Goal: Information Seeking & Learning: Check status

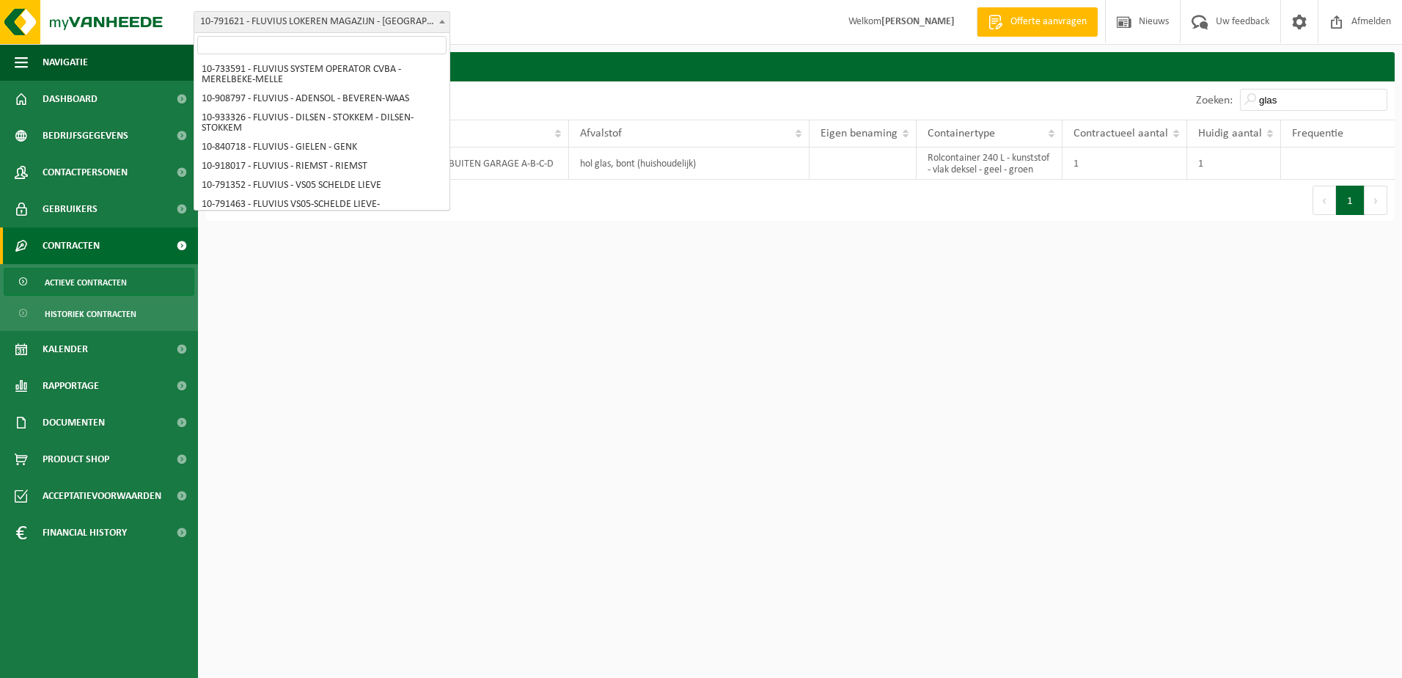
drag, startPoint x: 0, startPoint y: 0, endPoint x: 421, endPoint y: 25, distance: 421.8
click at [421, 25] on span "10-791621 - FLUVIUS LOKEREN MAGAZIJN - [GEOGRAPHIC_DATA]" at bounding box center [321, 22] width 255 height 21
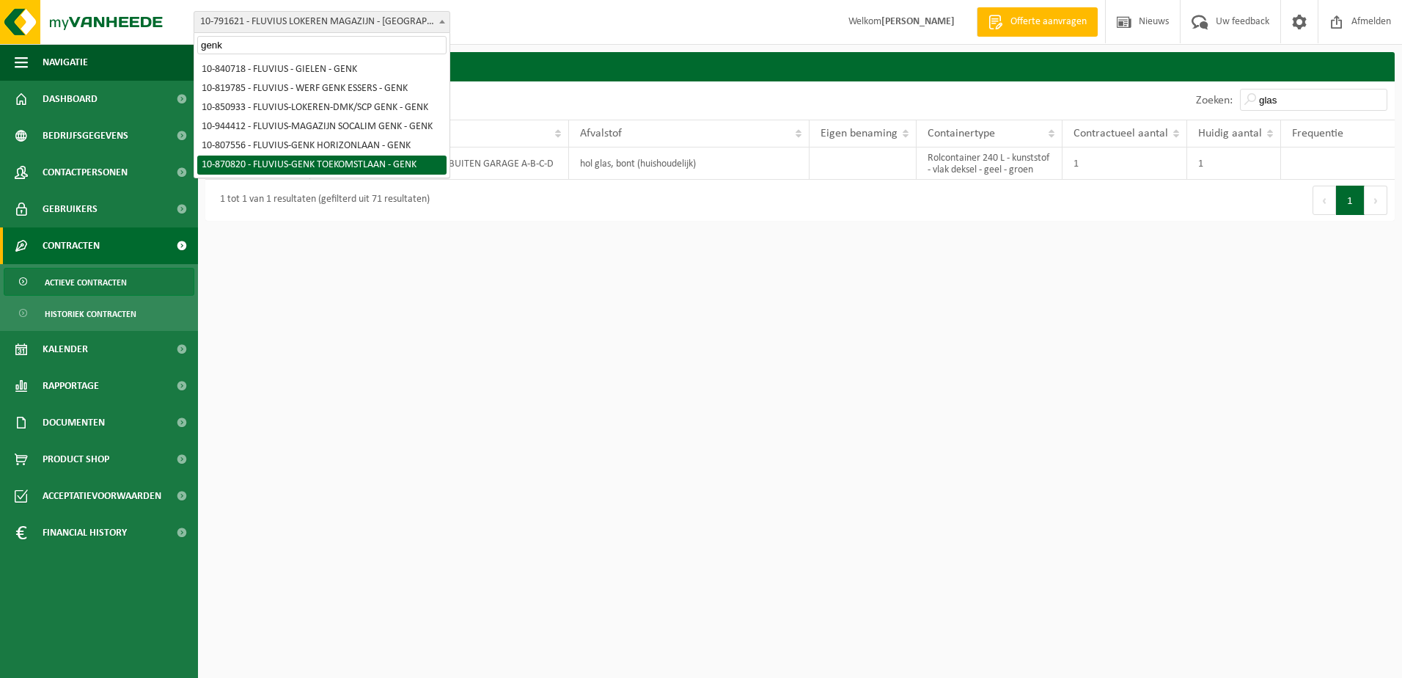
type input "genk"
select select "104887"
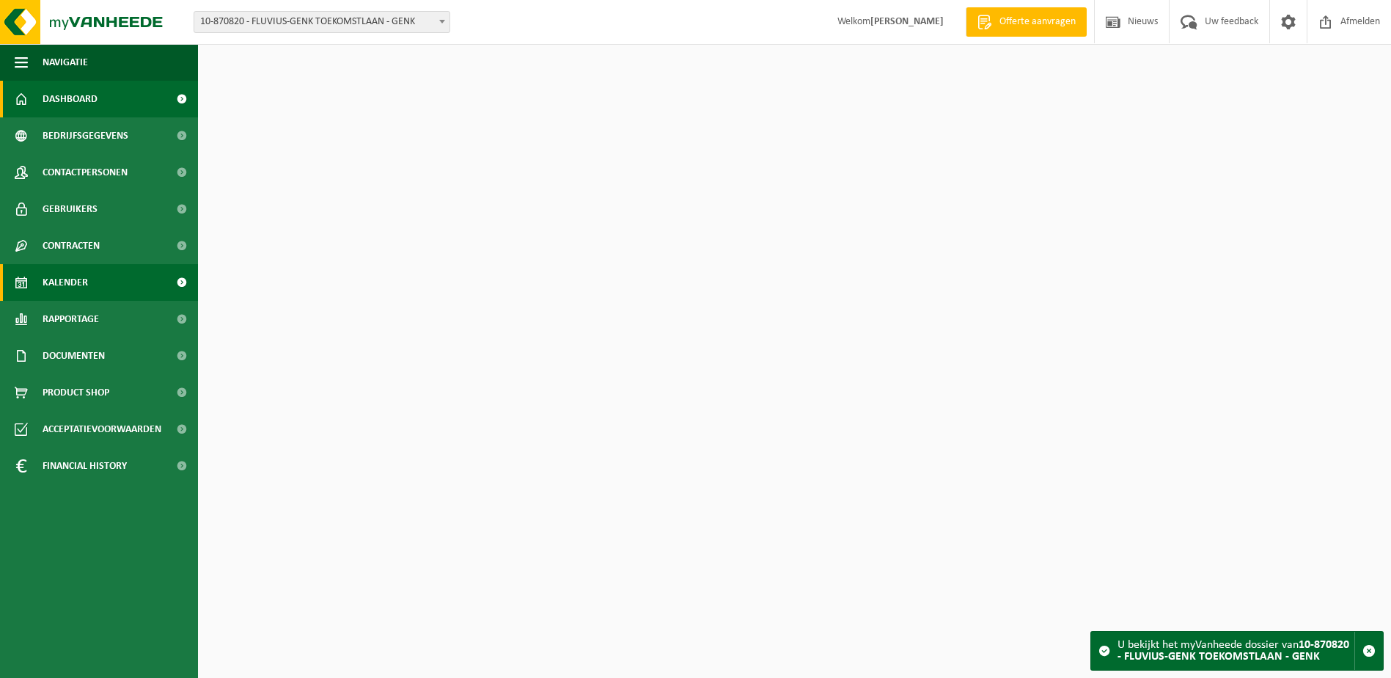
click at [56, 289] on span "Kalender" at bounding box center [65, 282] width 45 height 37
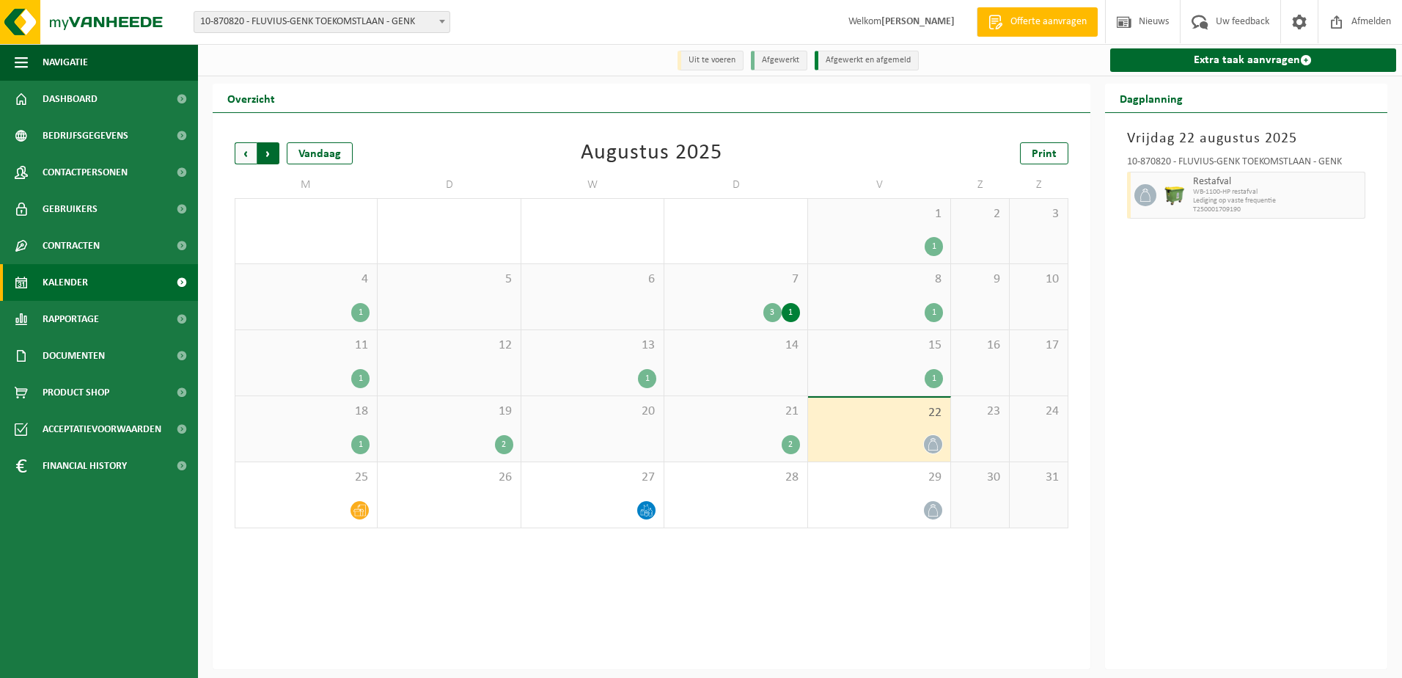
click at [241, 151] on span "Vorige" at bounding box center [246, 153] width 22 height 22
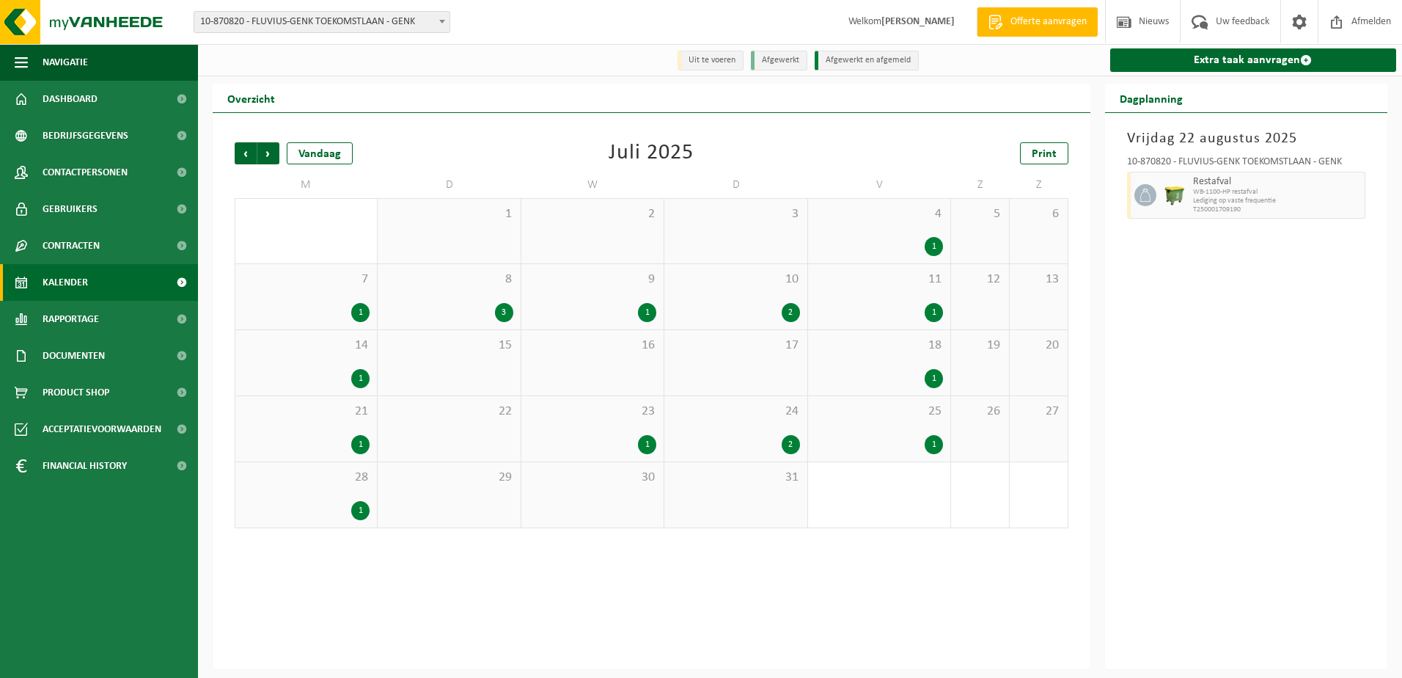
click at [323, 301] on div "7 1" at bounding box center [306, 296] width 142 height 65
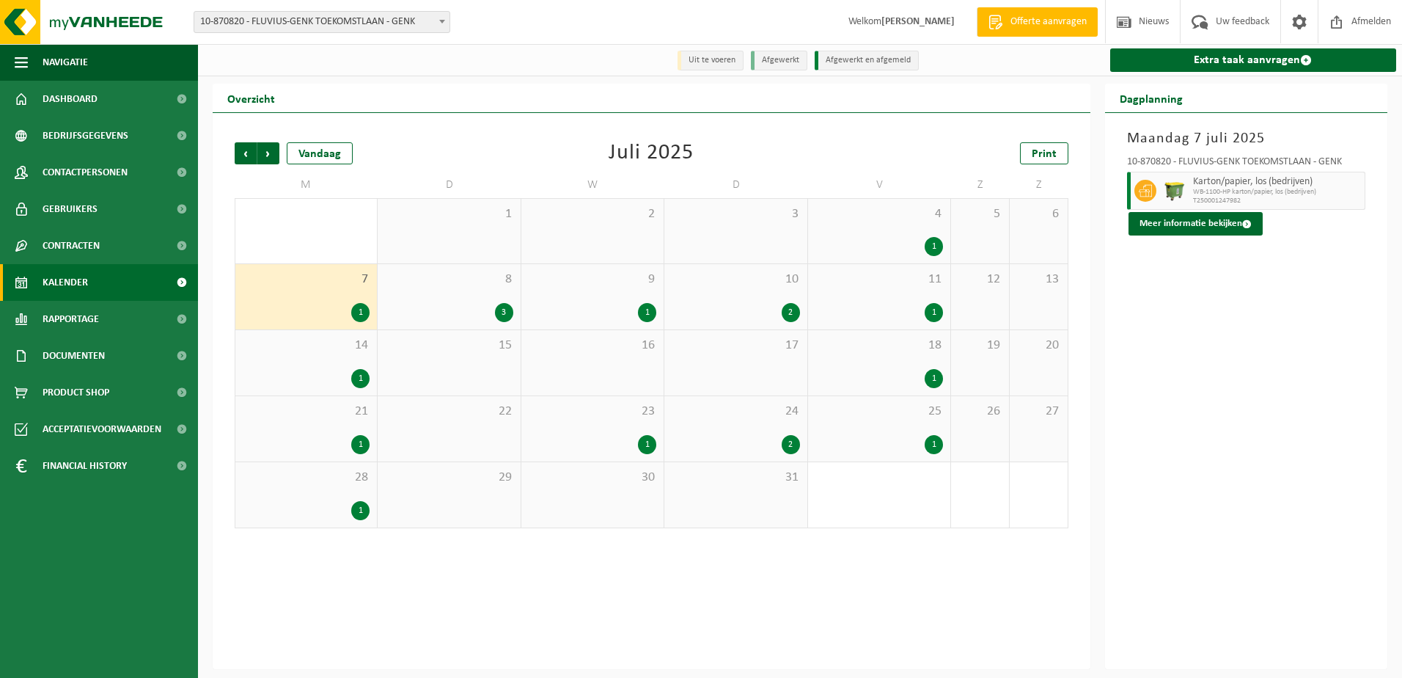
click at [466, 293] on div "8 3" at bounding box center [449, 296] width 142 height 65
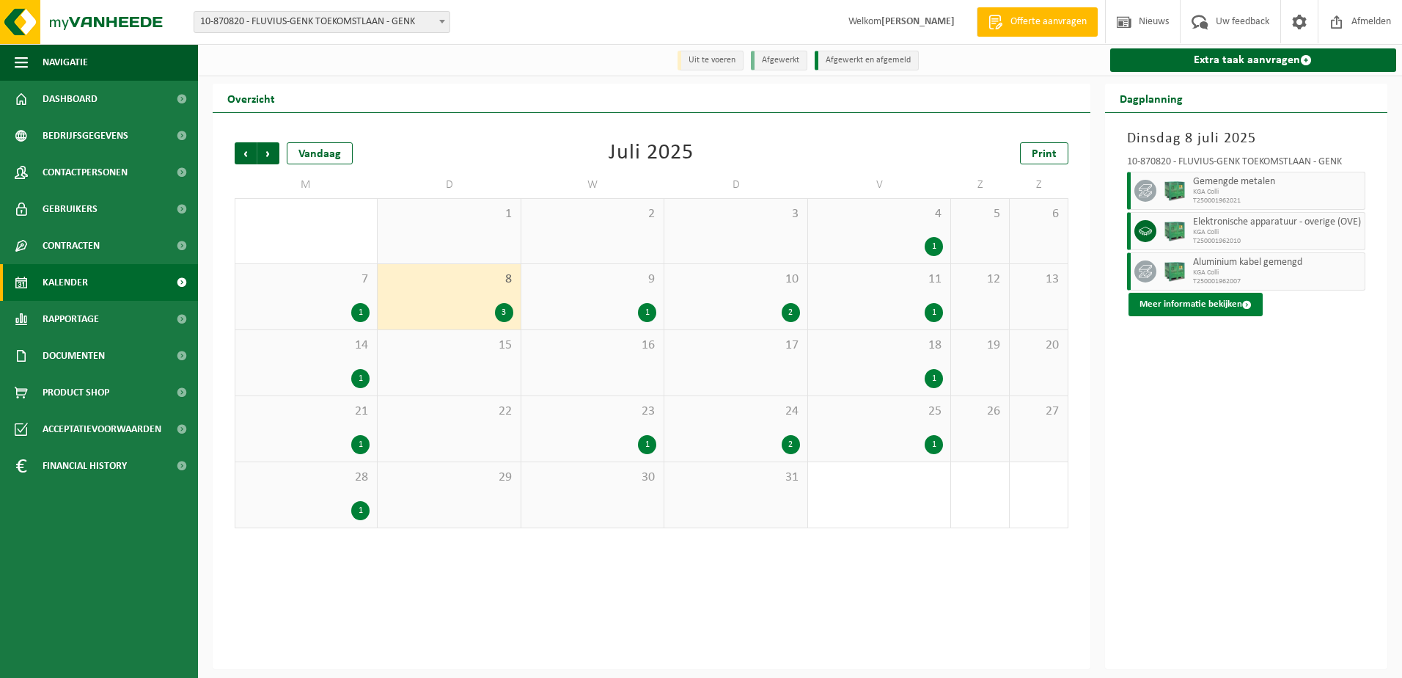
click at [1217, 304] on button "Meer informatie bekijken" at bounding box center [1196, 304] width 134 height 23
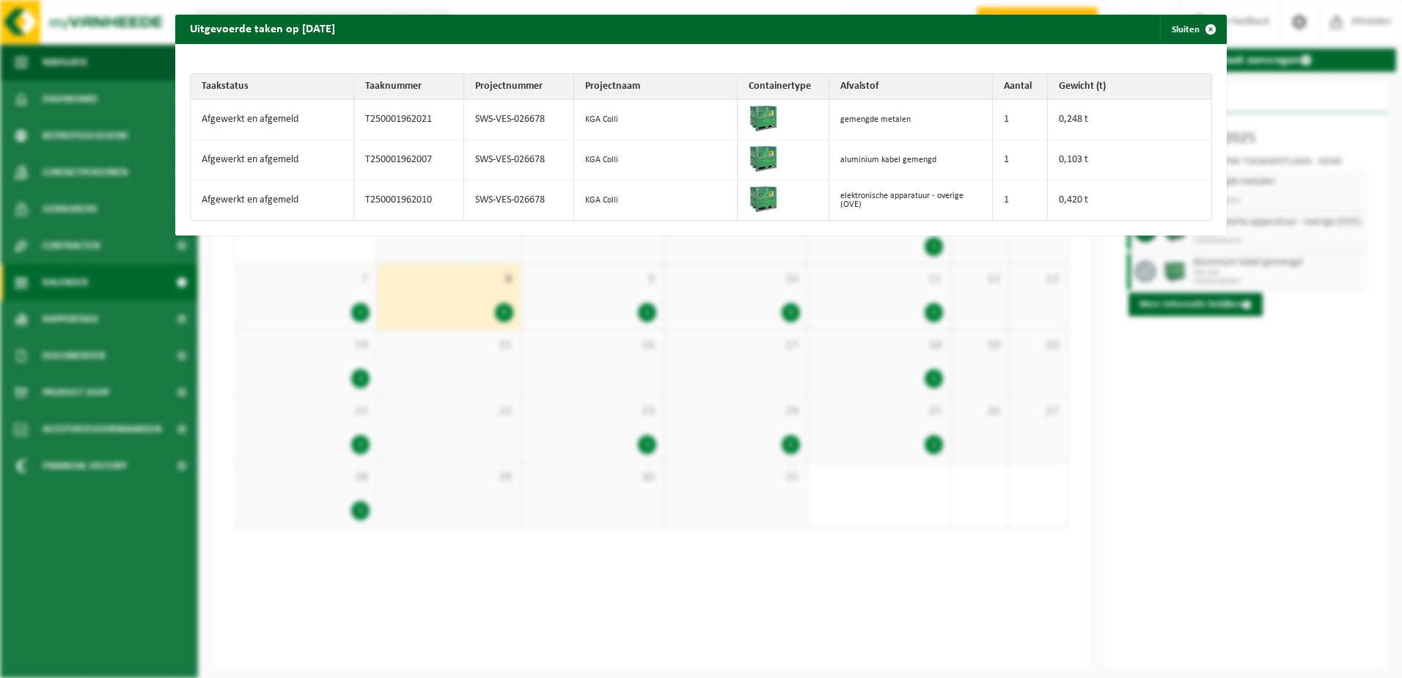
click at [1215, 304] on div "Uitgevoerde taken op 2025-07-08 Sluiten Taakstatus Taaknummer Projectnummer Pro…" at bounding box center [701, 339] width 1402 height 678
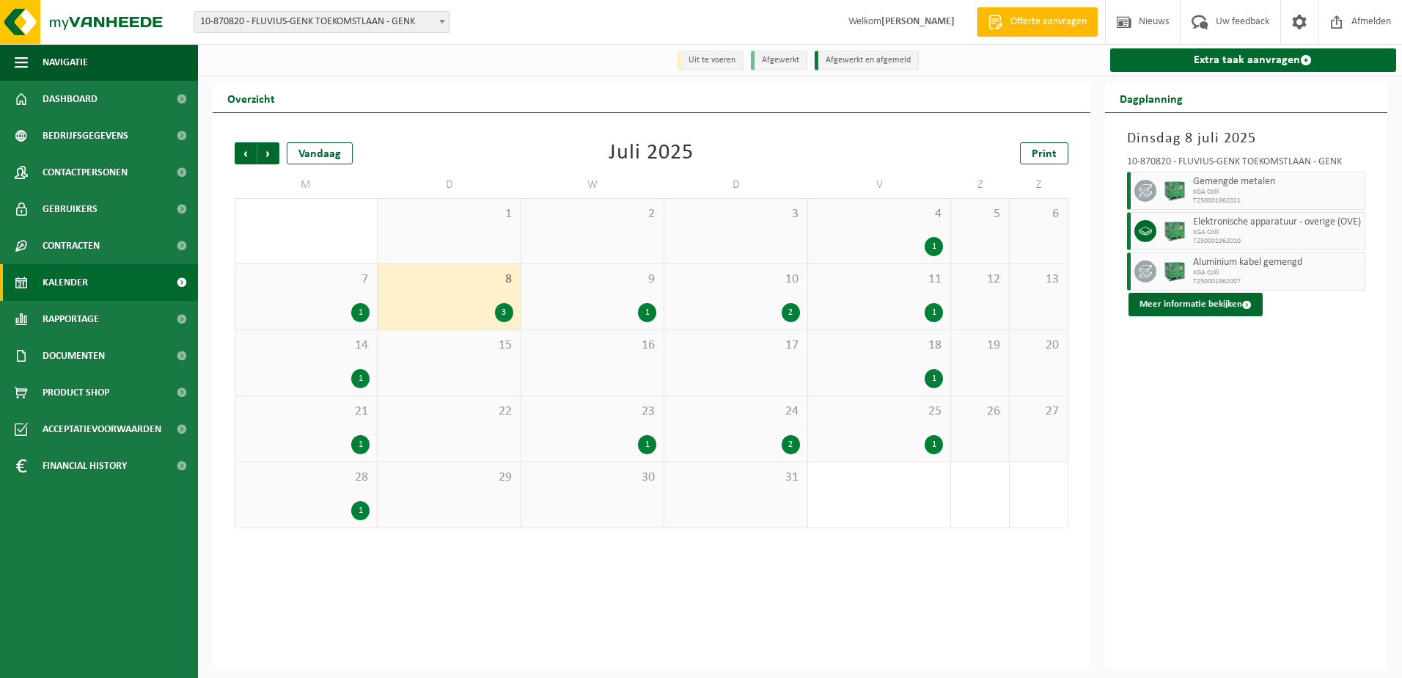
click at [431, 32] on span "10-870820 - FLUVIUS-GENK TOEKOMSTLAAN - GENK" at bounding box center [322, 22] width 257 height 22
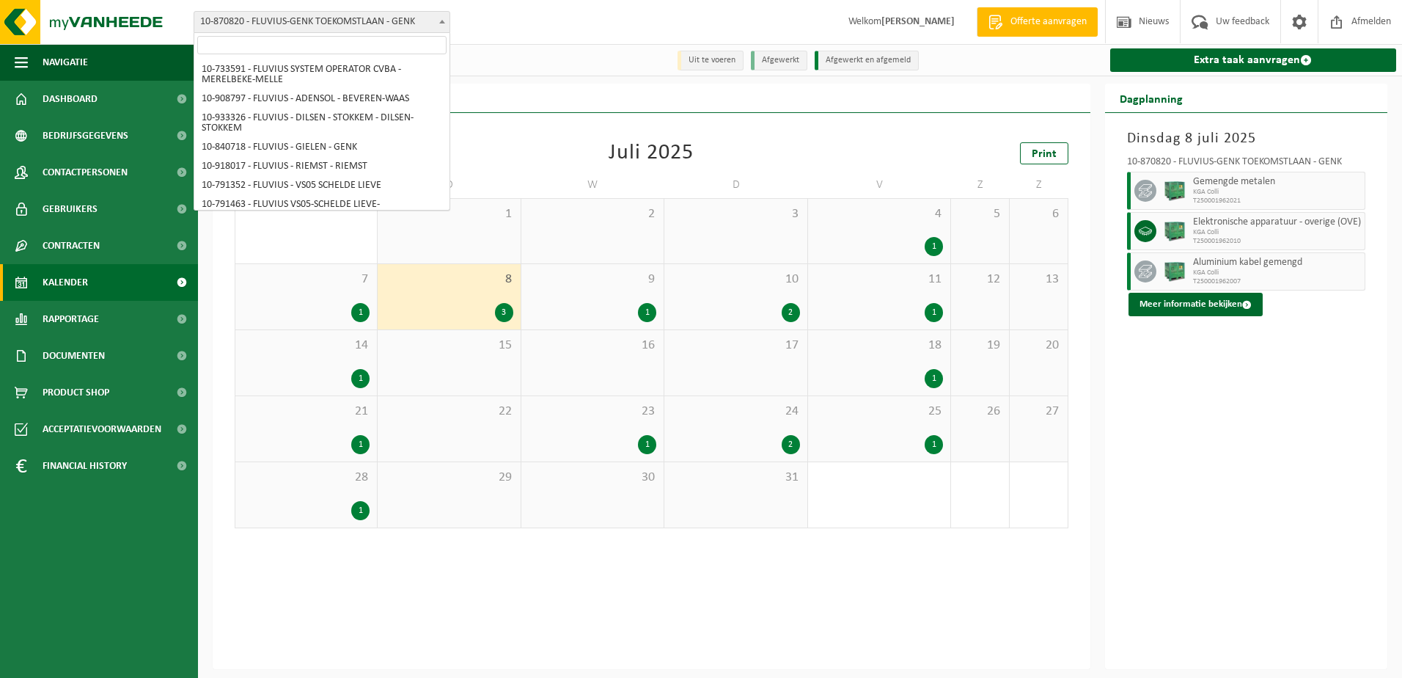
scroll to position [9031, 0]
click at [411, 41] on input "search" at bounding box center [321, 45] width 249 height 18
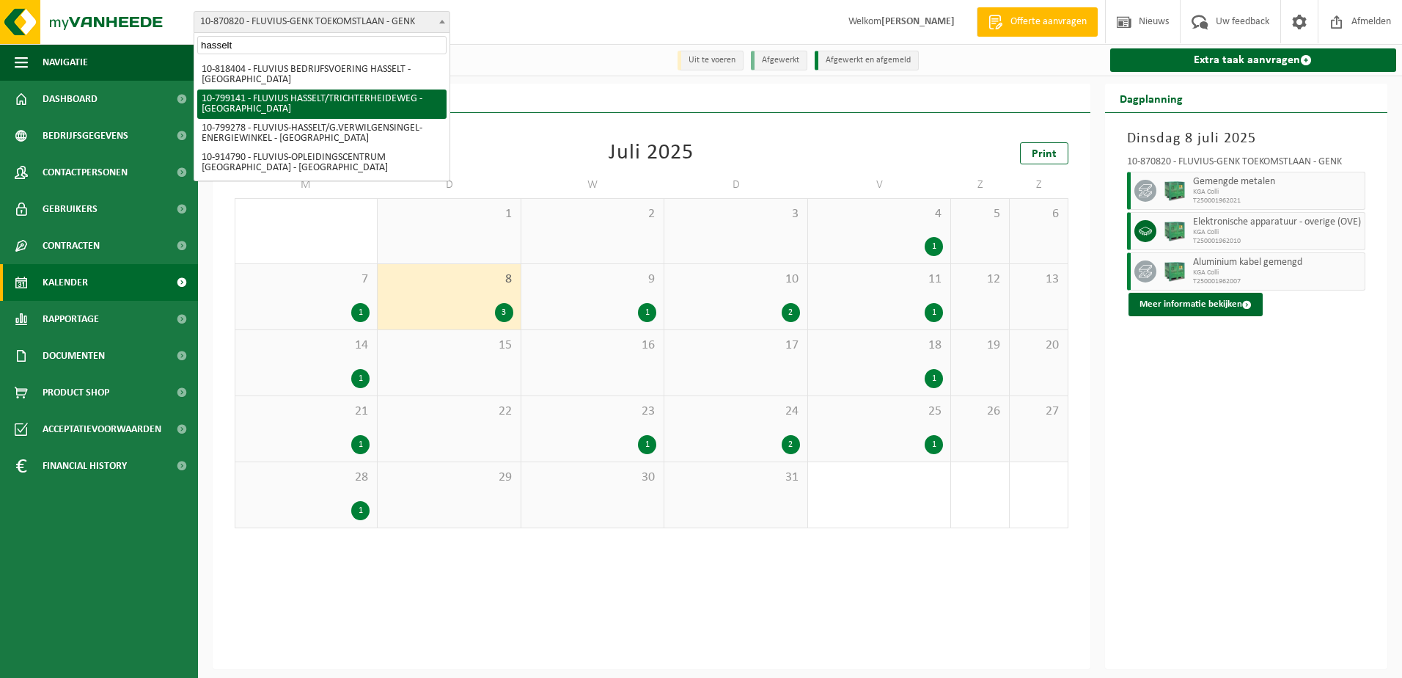
type input "hasselt"
select select "33188"
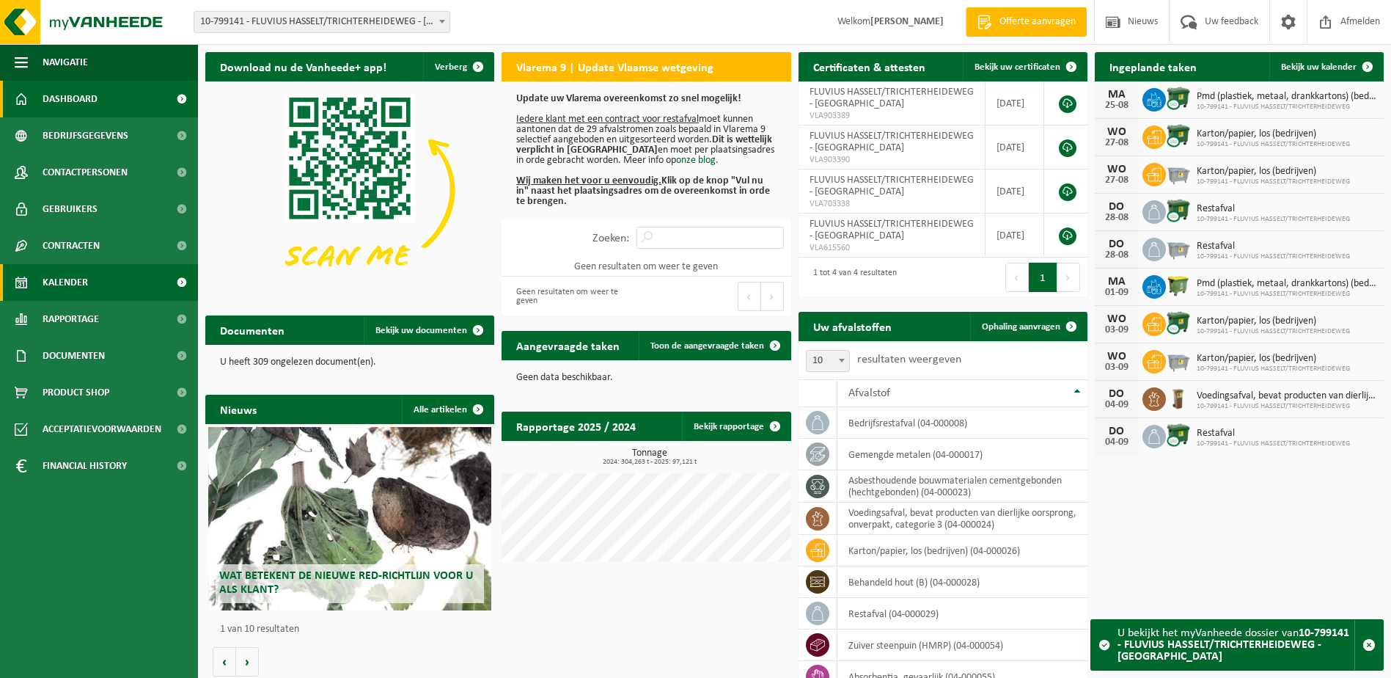
click at [58, 276] on span "Kalender" at bounding box center [65, 282] width 45 height 37
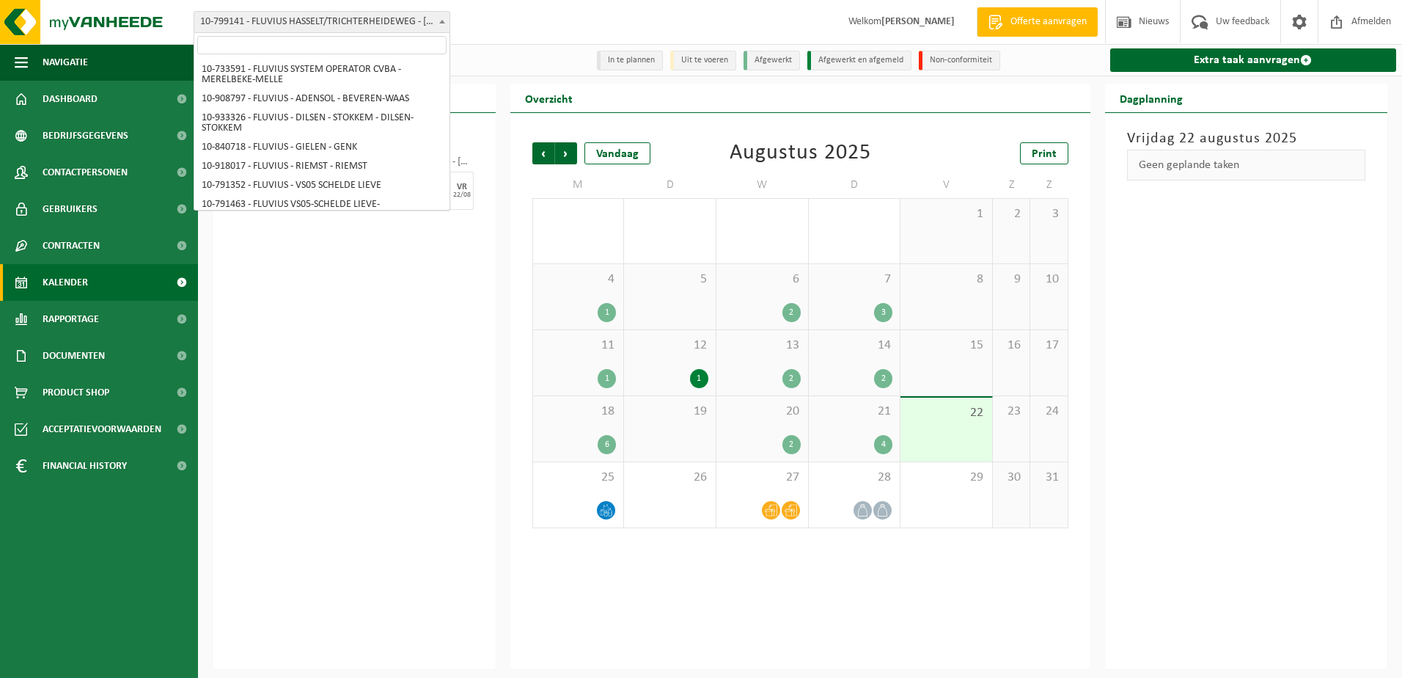
click at [336, 31] on span "10-799141 - FLUVIUS HASSELT/TRICHTERHEIDEWEG - [GEOGRAPHIC_DATA]" at bounding box center [321, 22] width 255 height 21
click at [335, 46] on input "search" at bounding box center [321, 45] width 249 height 18
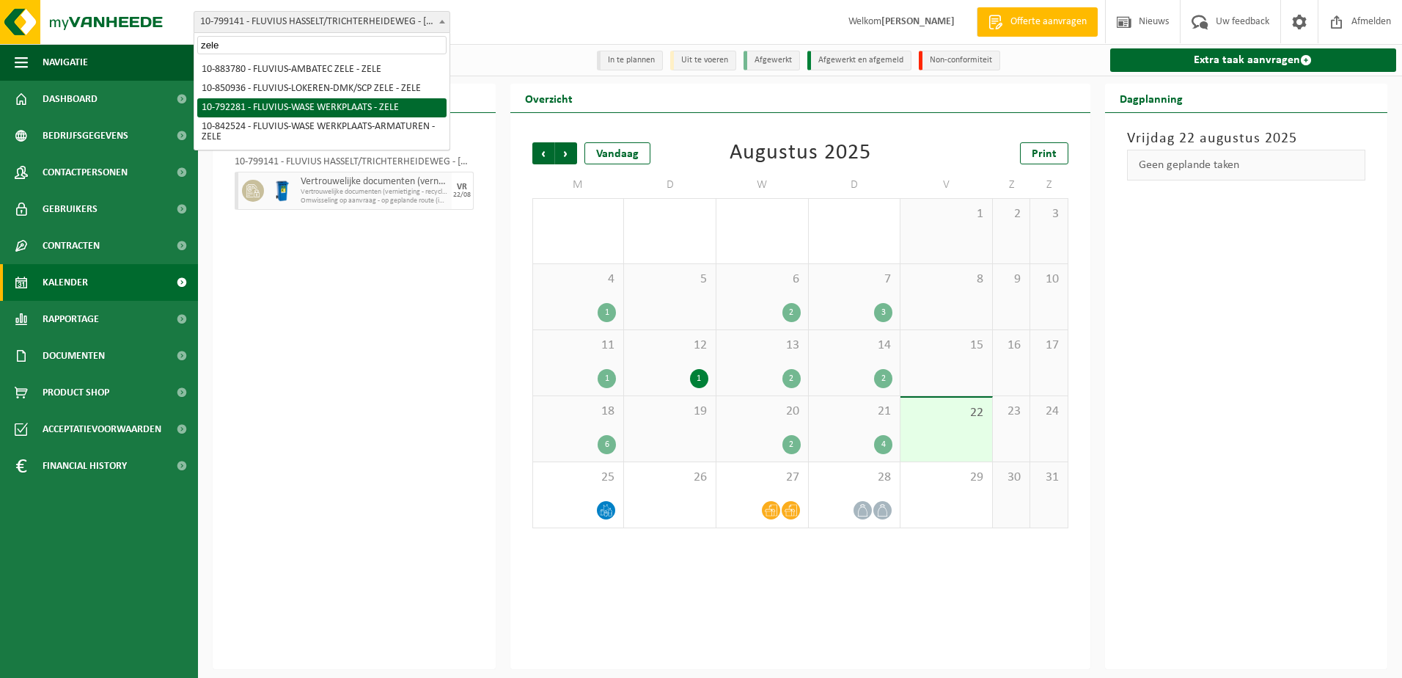
type input "zele"
select select "30509"
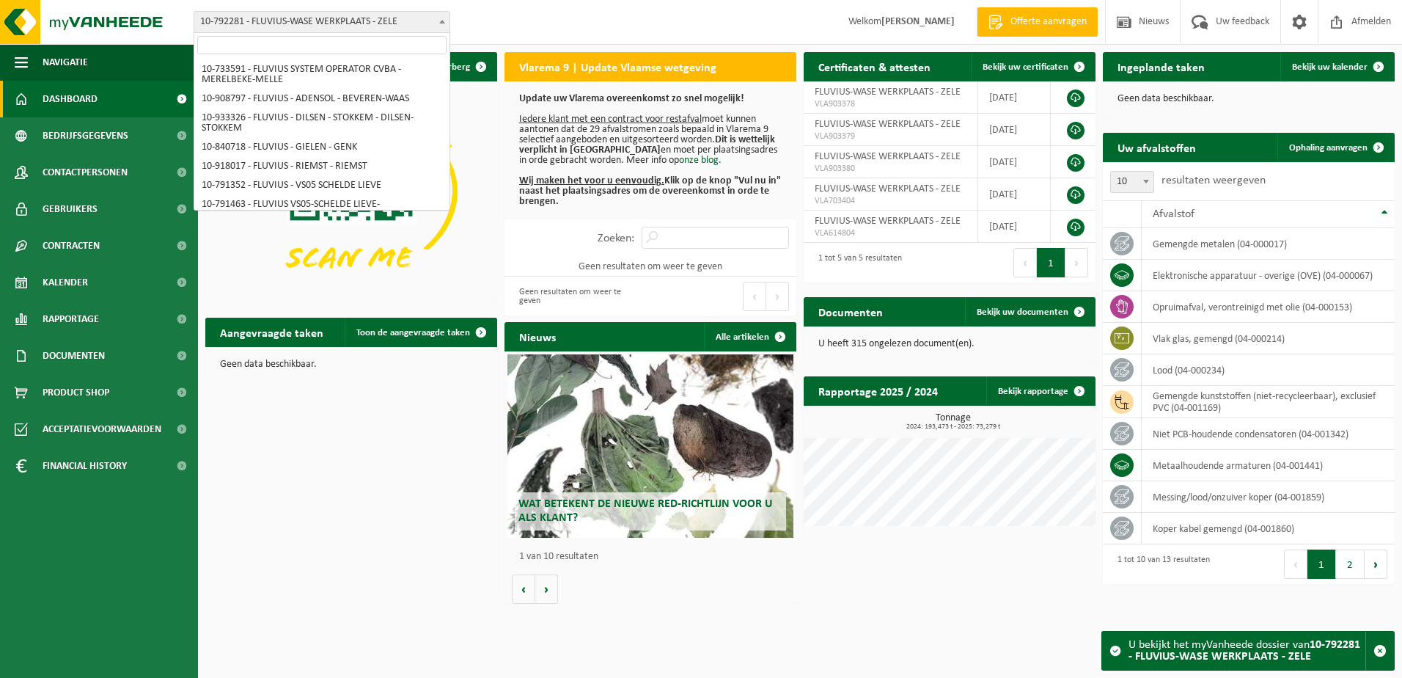
click at [413, 18] on span "10-792281 - FLUVIUS-WASE WERKPLAATS - ZELE" at bounding box center [321, 22] width 255 height 21
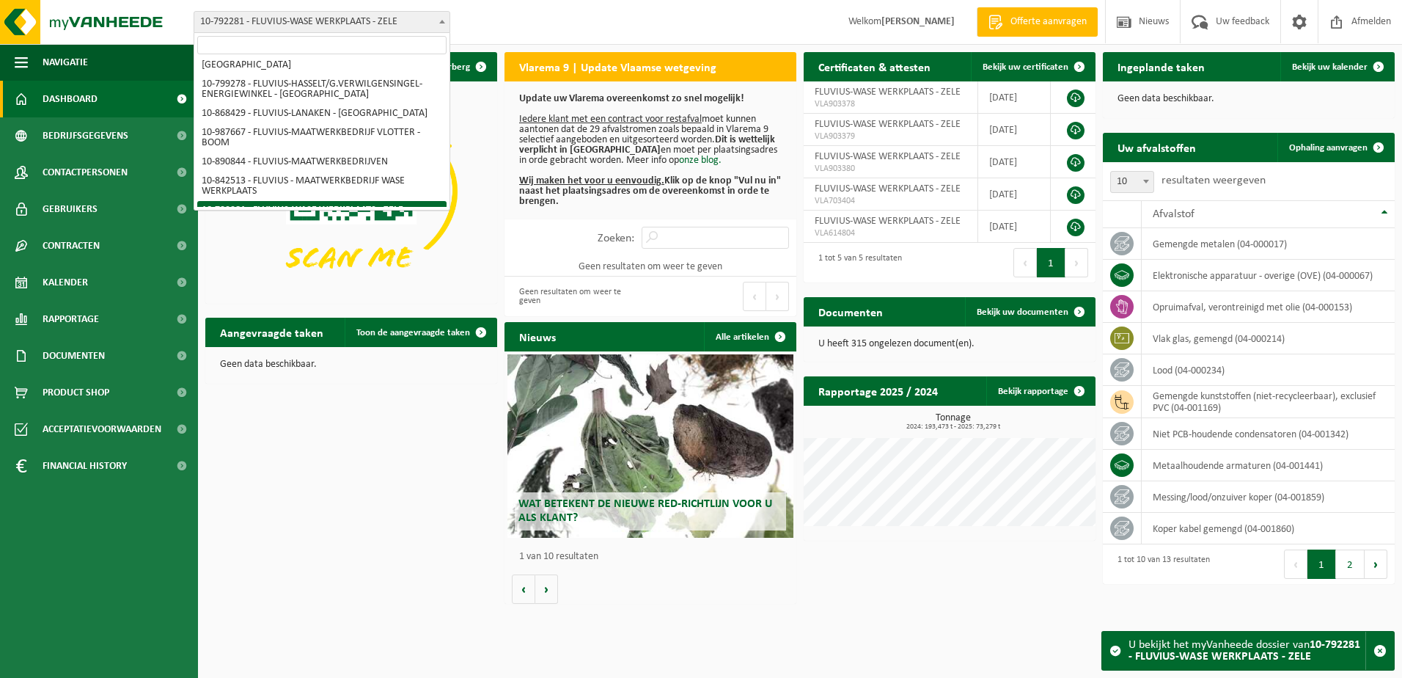
click at [397, 40] on input "search" at bounding box center [321, 45] width 249 height 18
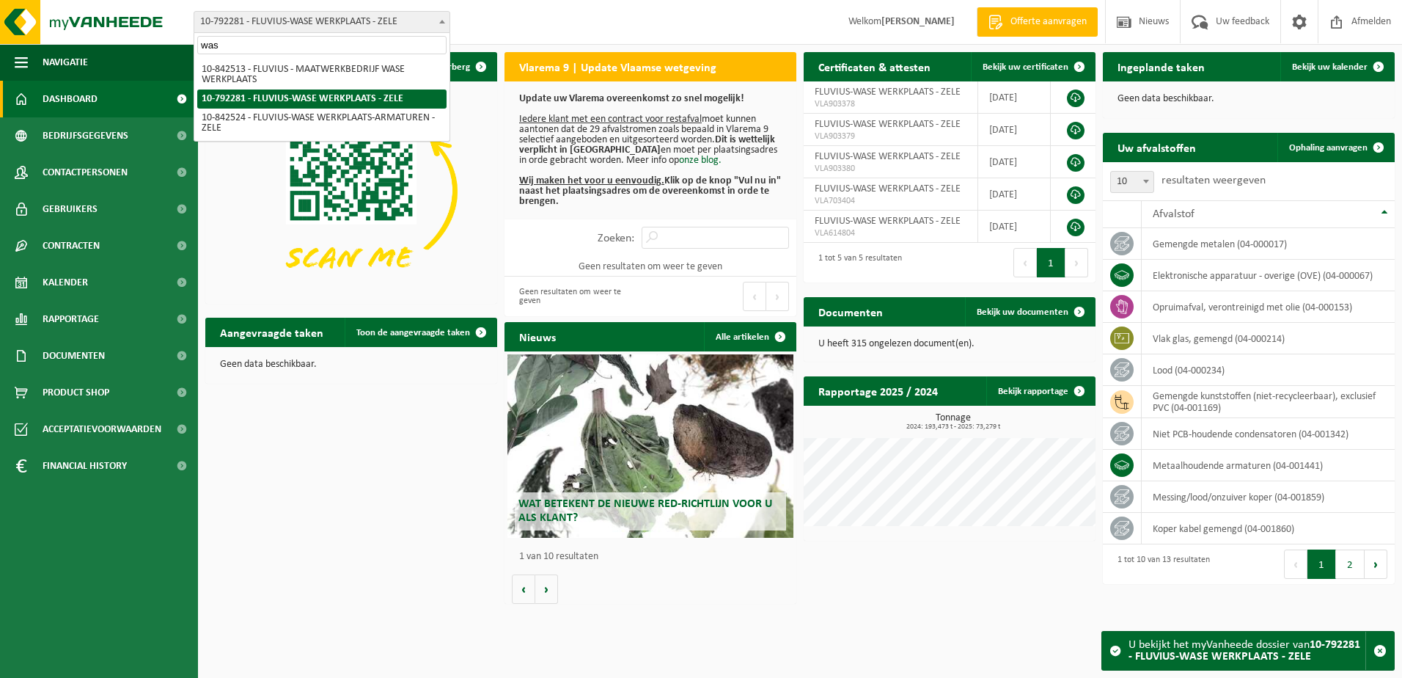
scroll to position [0, 0]
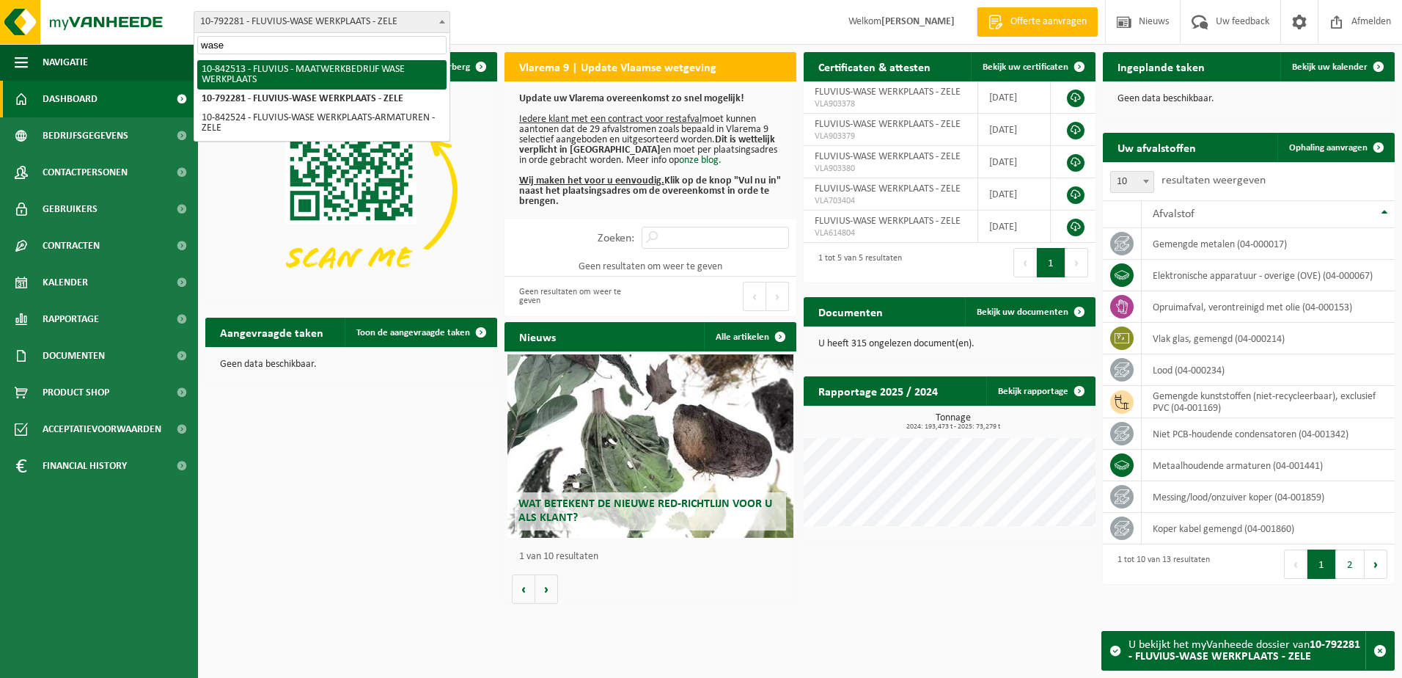
type input "wase"
select select "92553"
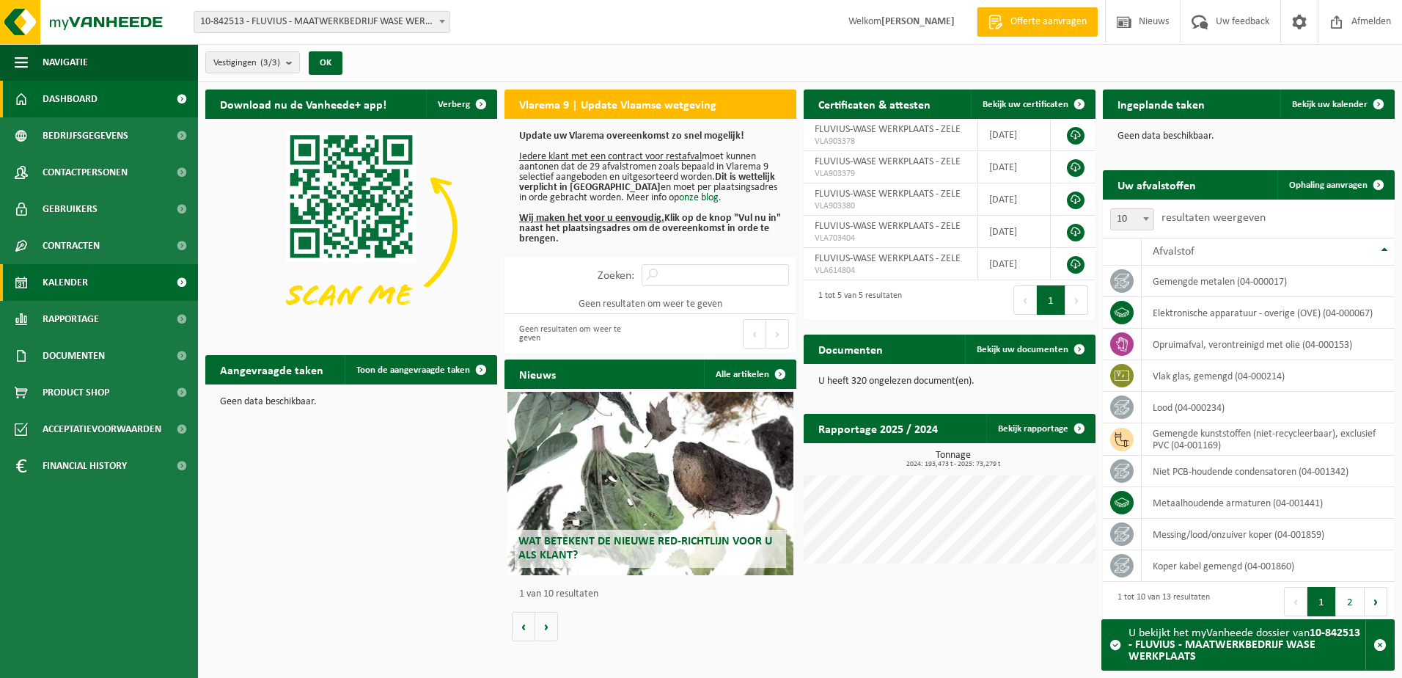
click at [46, 285] on span "Kalender" at bounding box center [65, 282] width 45 height 37
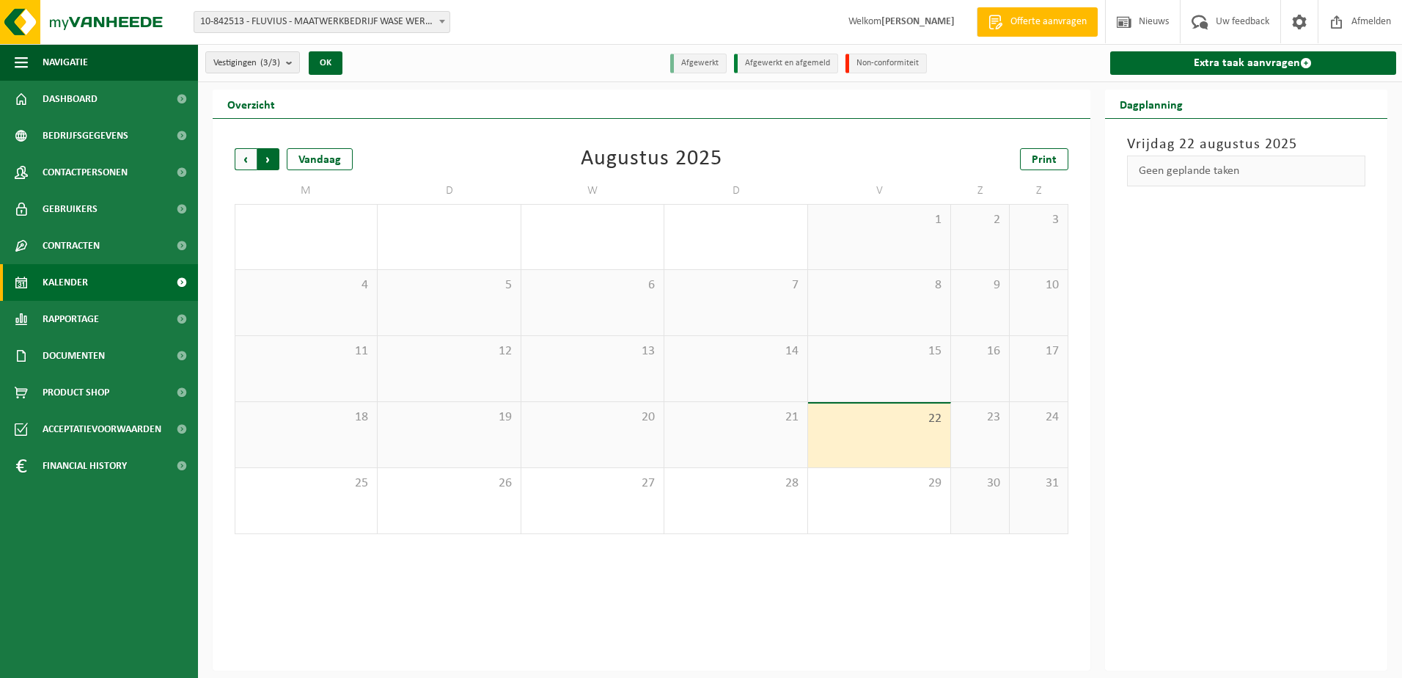
click at [241, 157] on span "Vorige" at bounding box center [246, 159] width 22 height 22
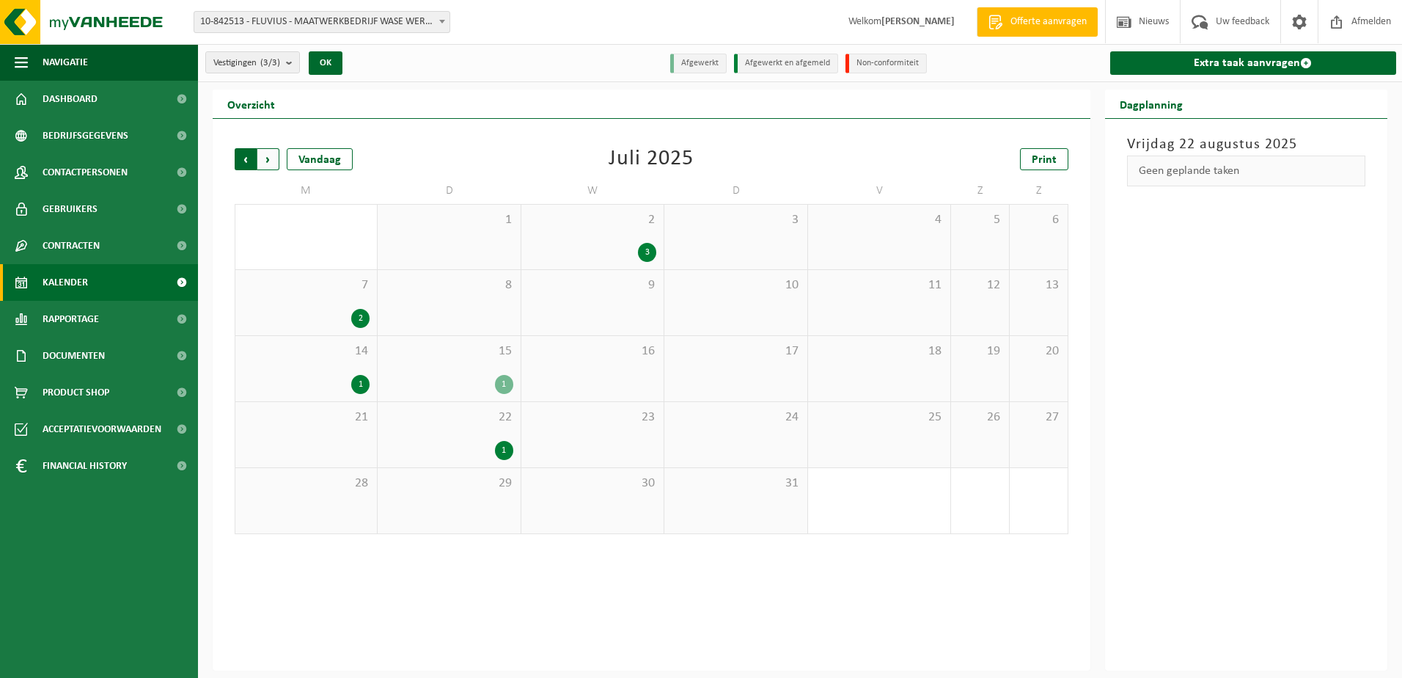
click at [269, 157] on span "Volgende" at bounding box center [268, 159] width 22 height 22
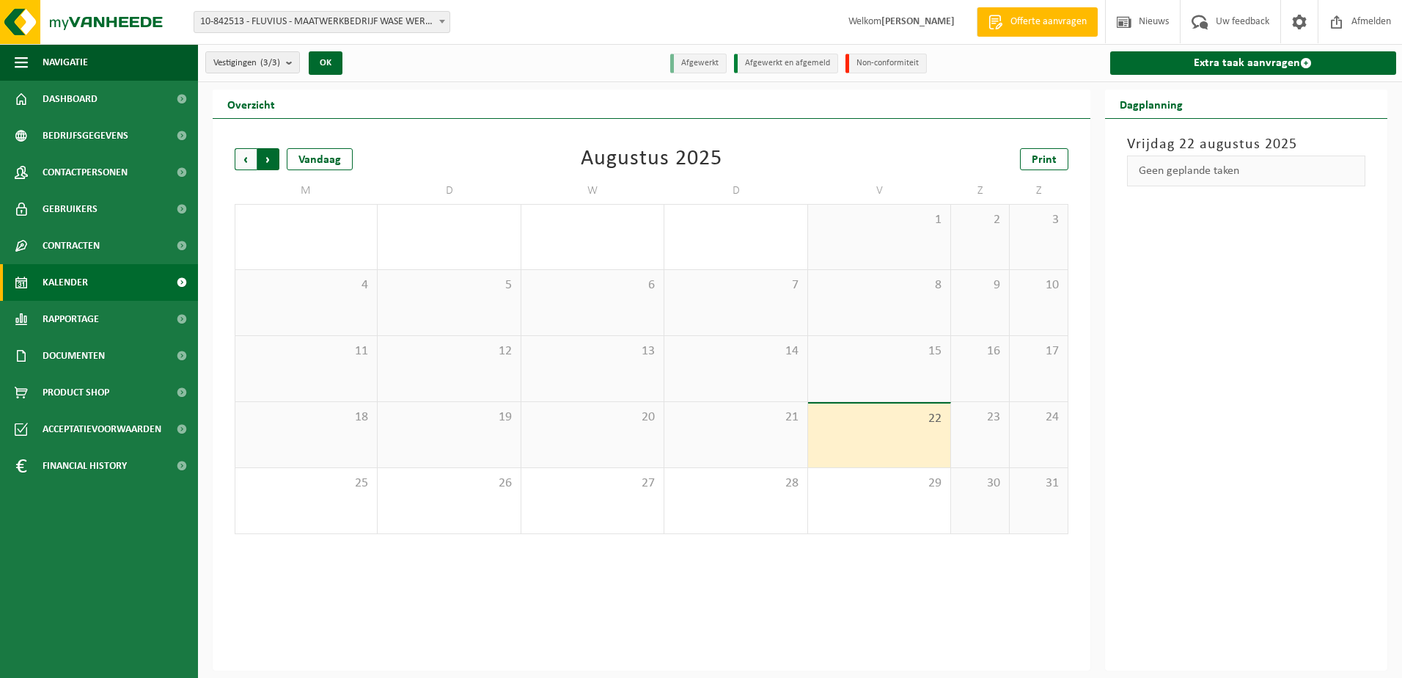
click at [244, 159] on span "Vorige" at bounding box center [246, 159] width 22 height 22
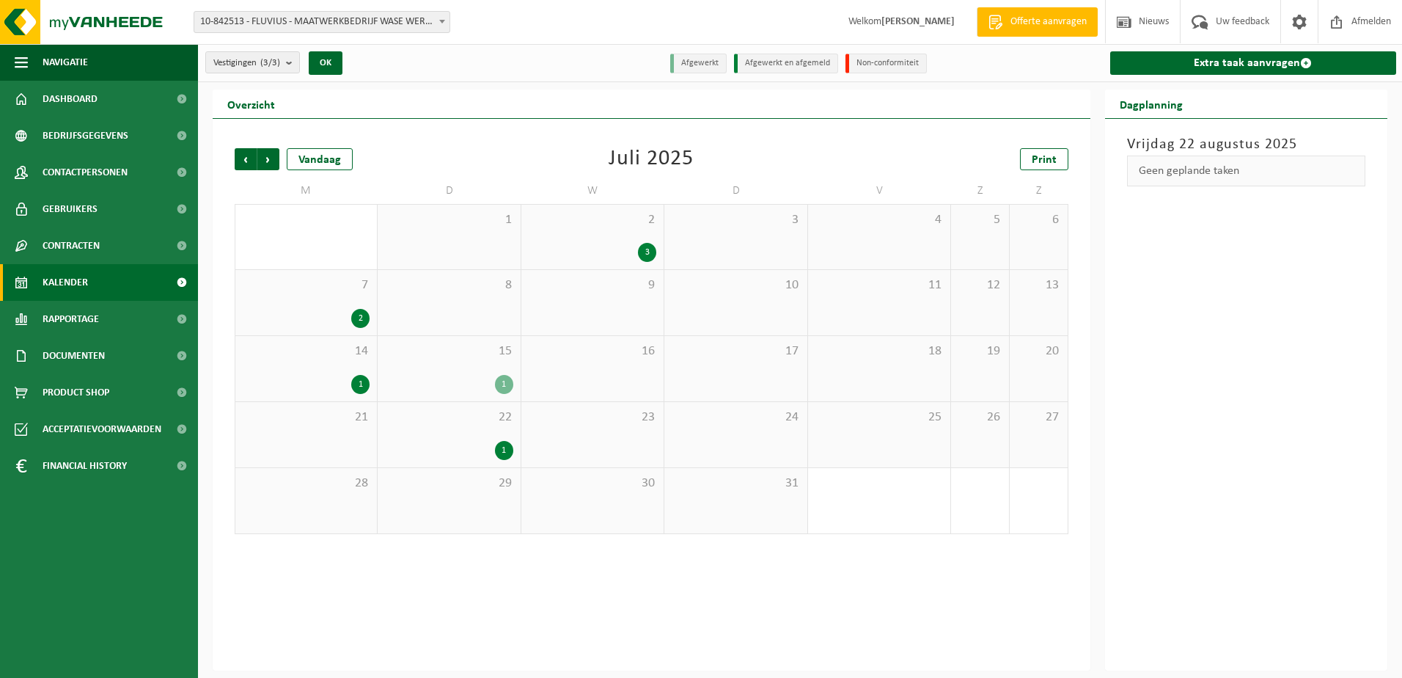
click at [486, 357] on span "15" at bounding box center [449, 351] width 128 height 16
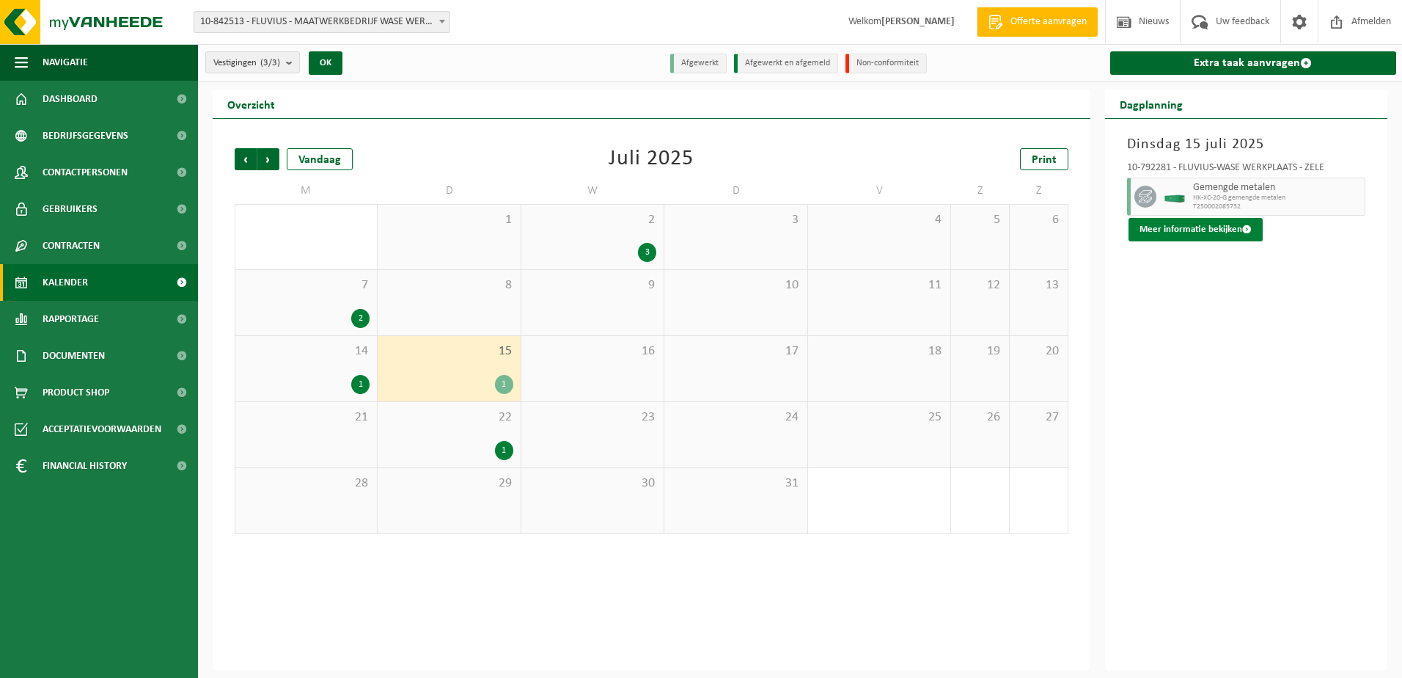
click at [1207, 228] on button "Meer informatie bekijken" at bounding box center [1196, 229] width 134 height 23
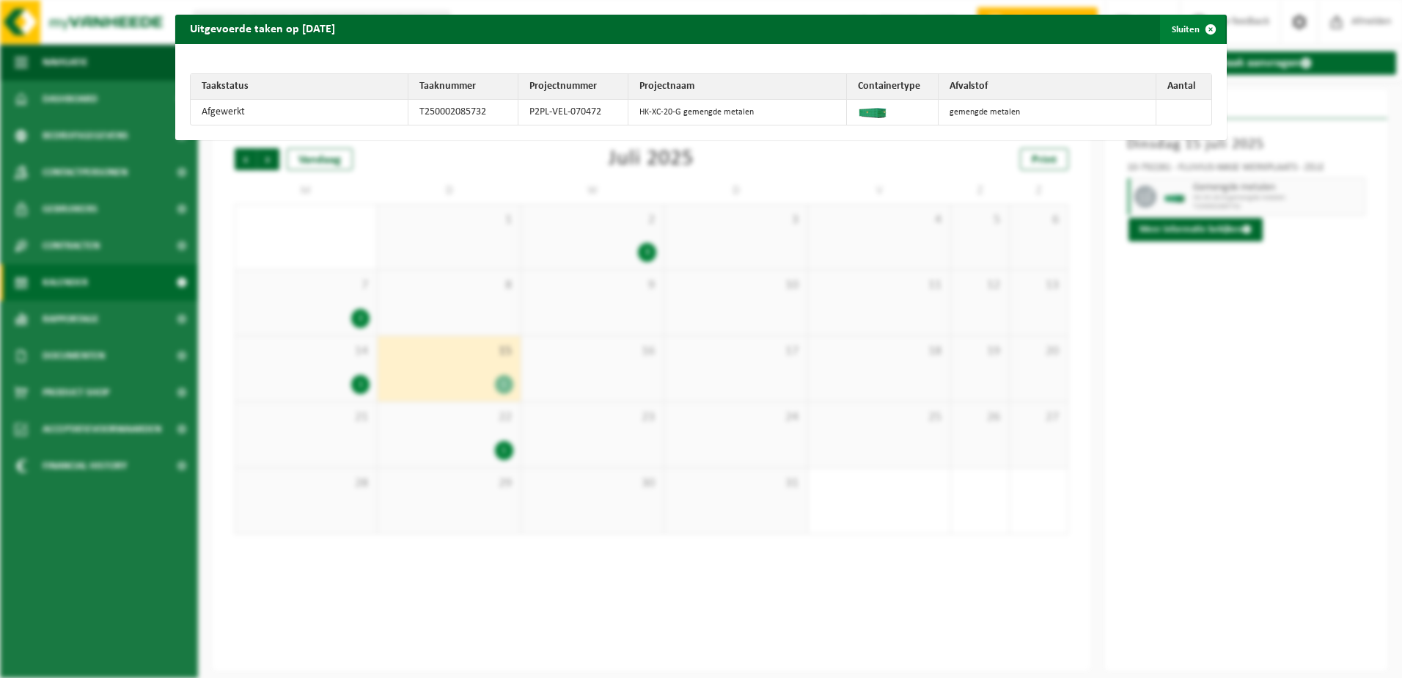
click at [1163, 37] on button "Sluiten" at bounding box center [1192, 29] width 65 height 29
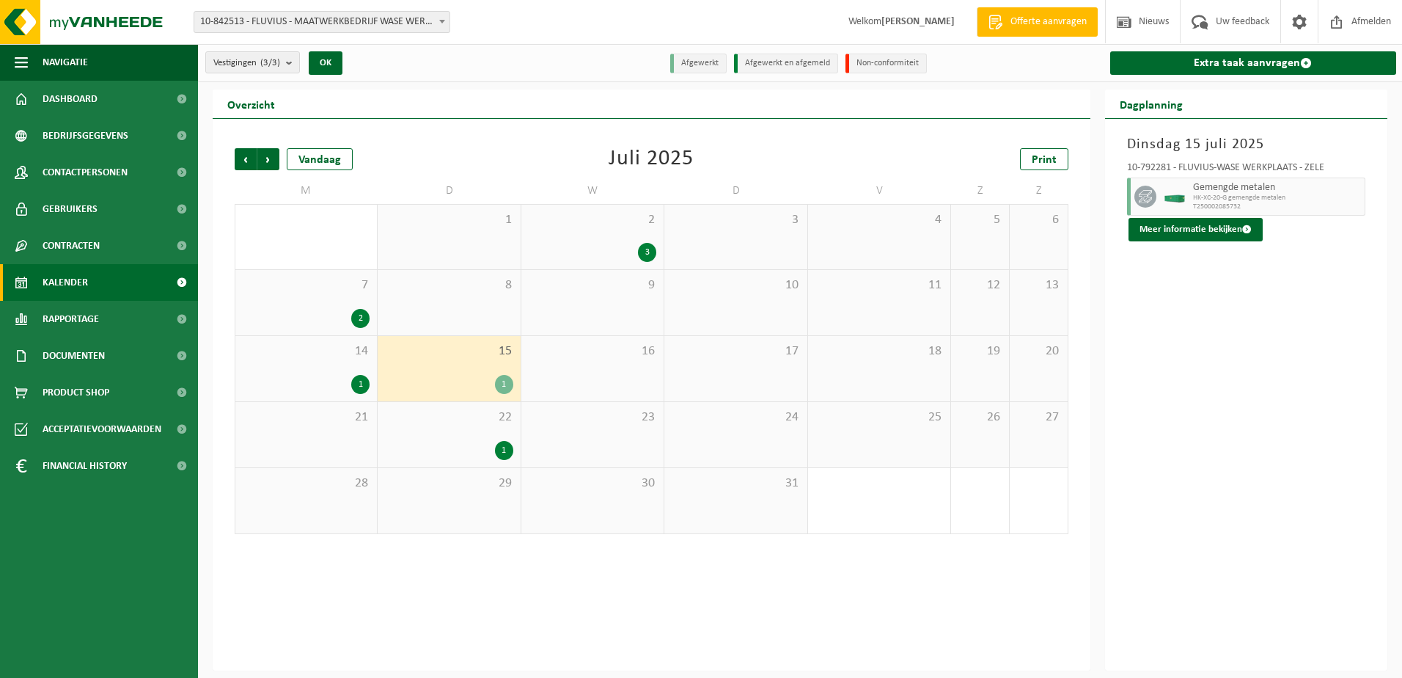
click at [439, 362] on div "15 1" at bounding box center [449, 368] width 142 height 65
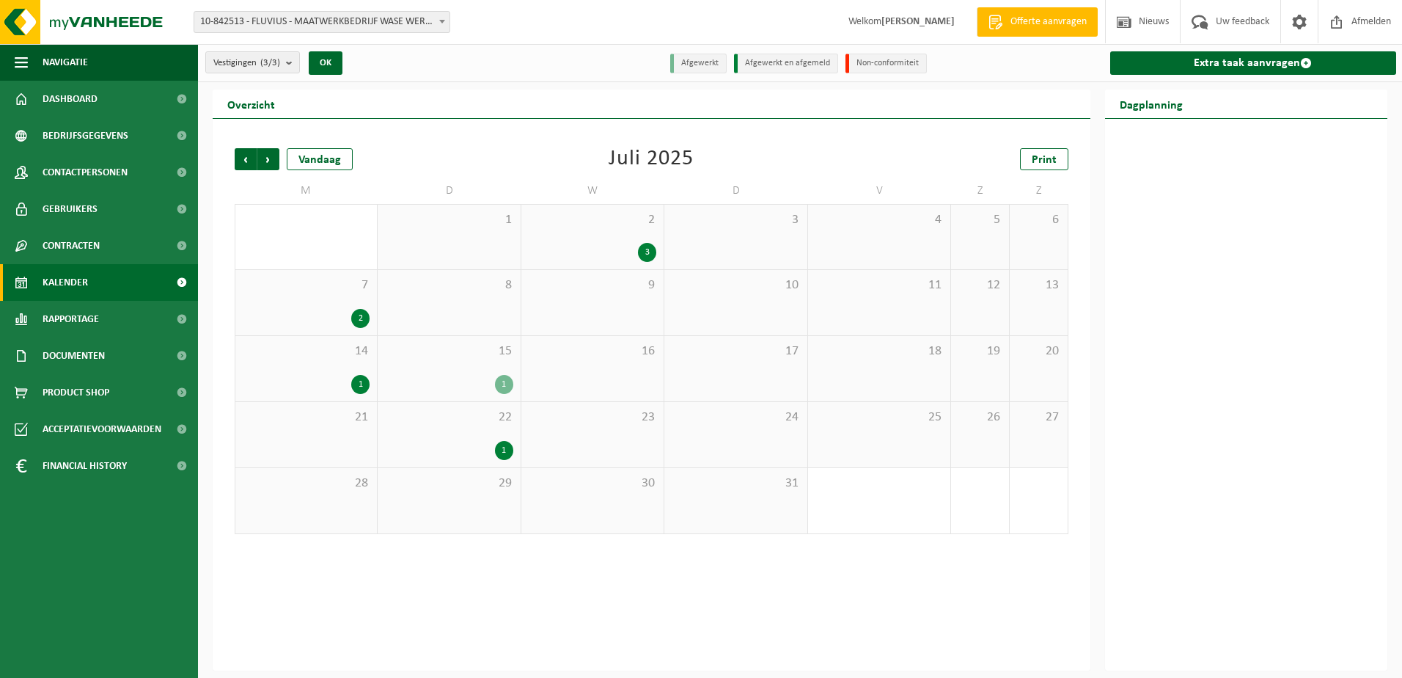
click at [451, 370] on div "15 1" at bounding box center [449, 368] width 142 height 65
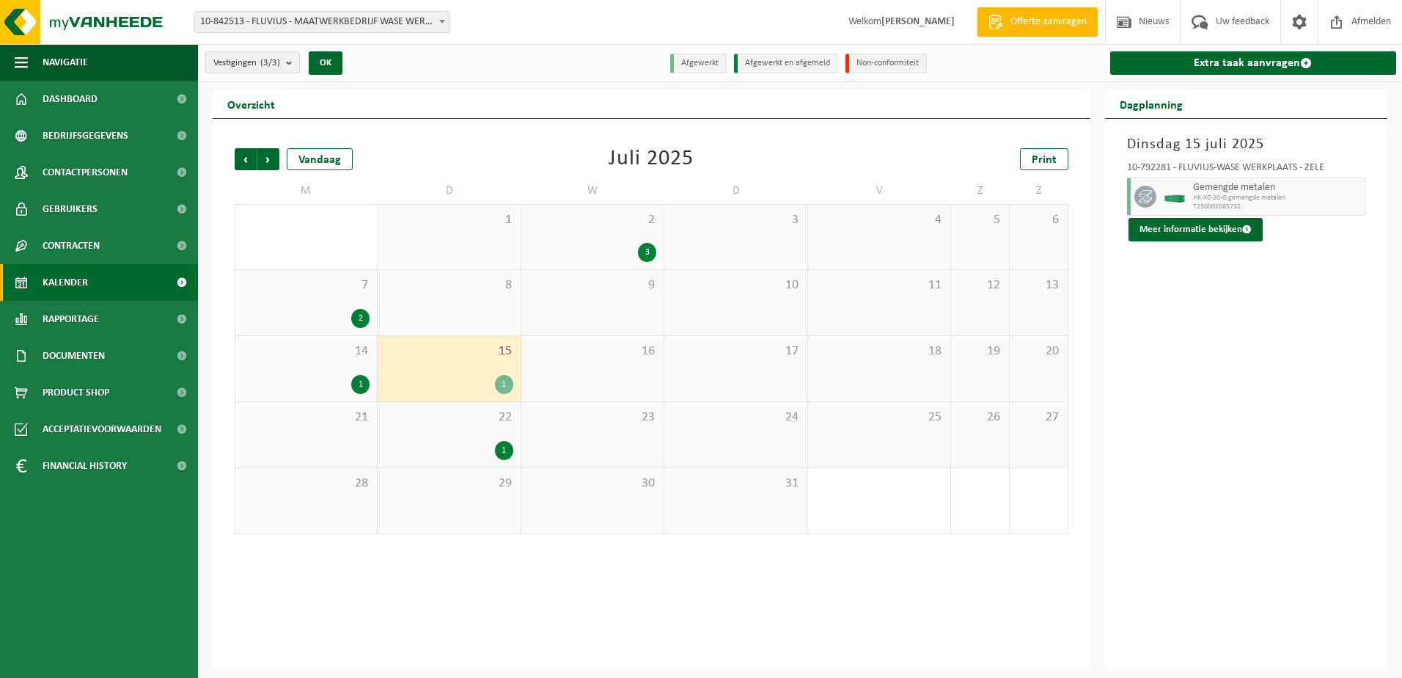
click at [326, 372] on div "14 1" at bounding box center [306, 368] width 142 height 65
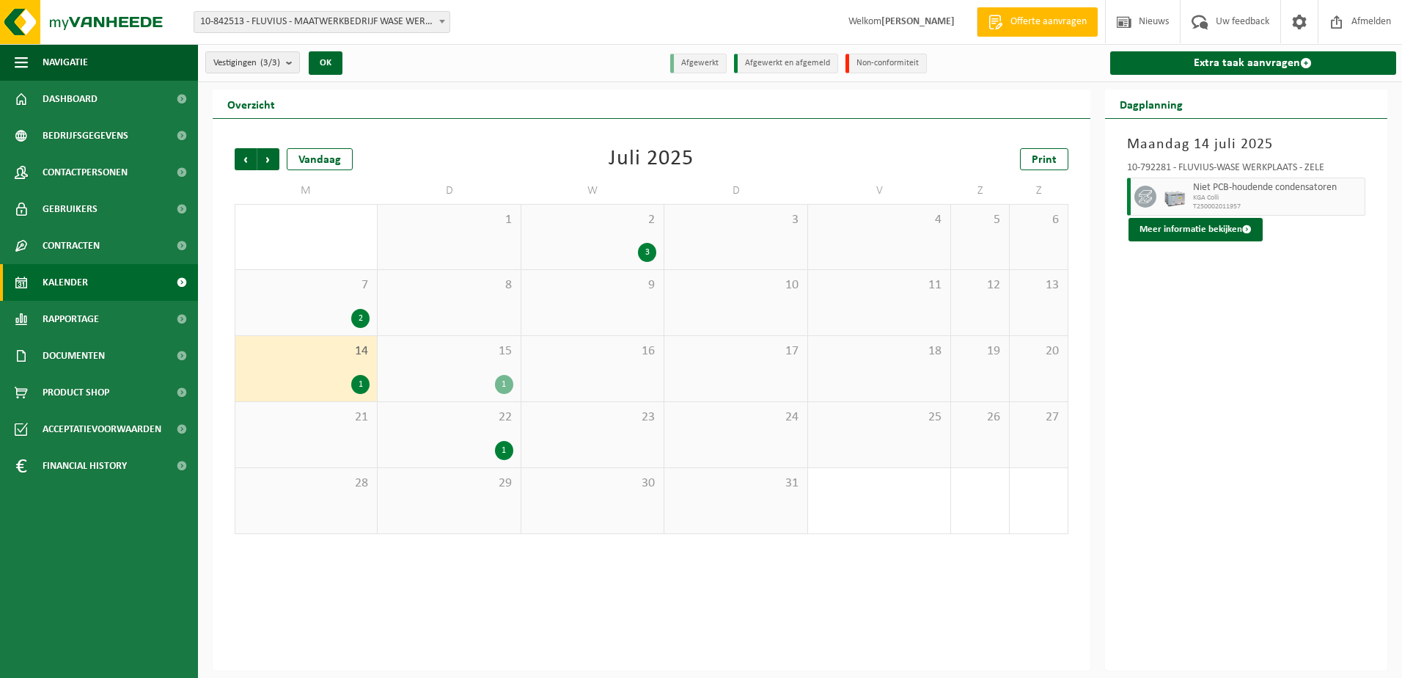
click at [446, 346] on span "15" at bounding box center [449, 351] width 128 height 16
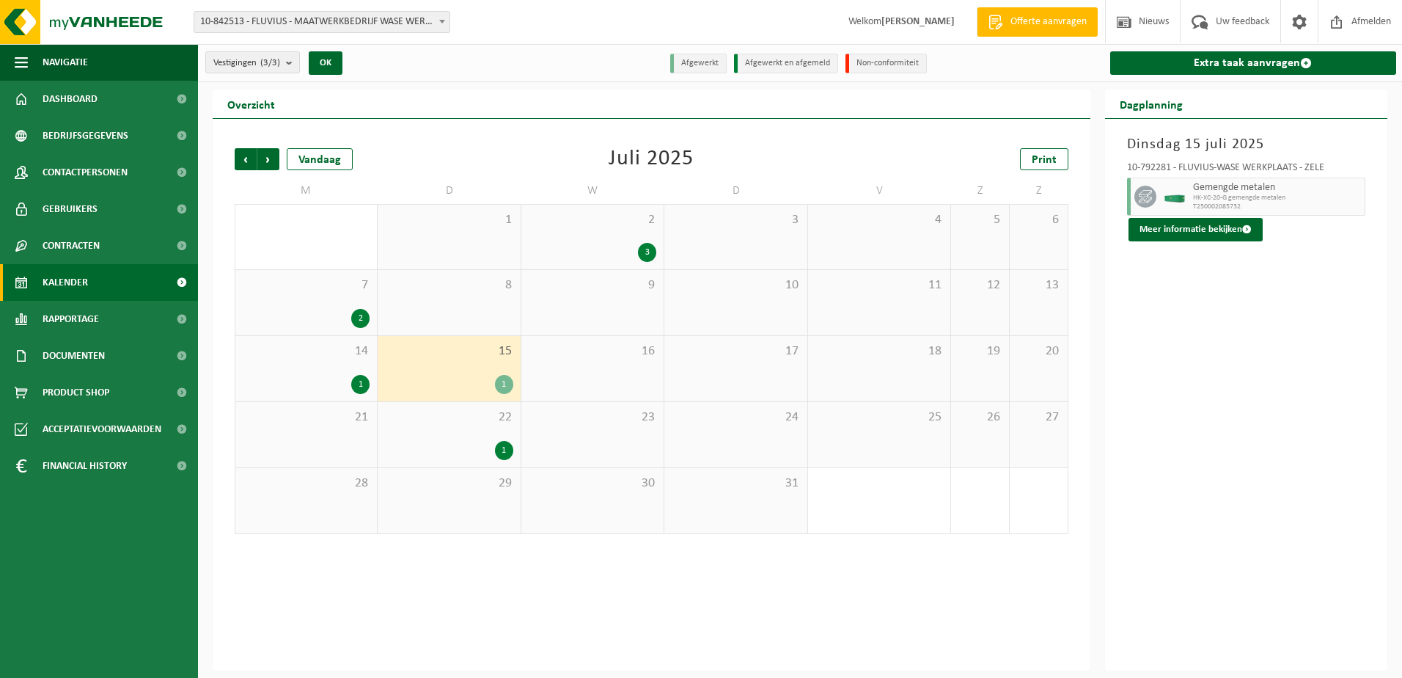
click at [304, 370] on div "14 1" at bounding box center [306, 368] width 142 height 65
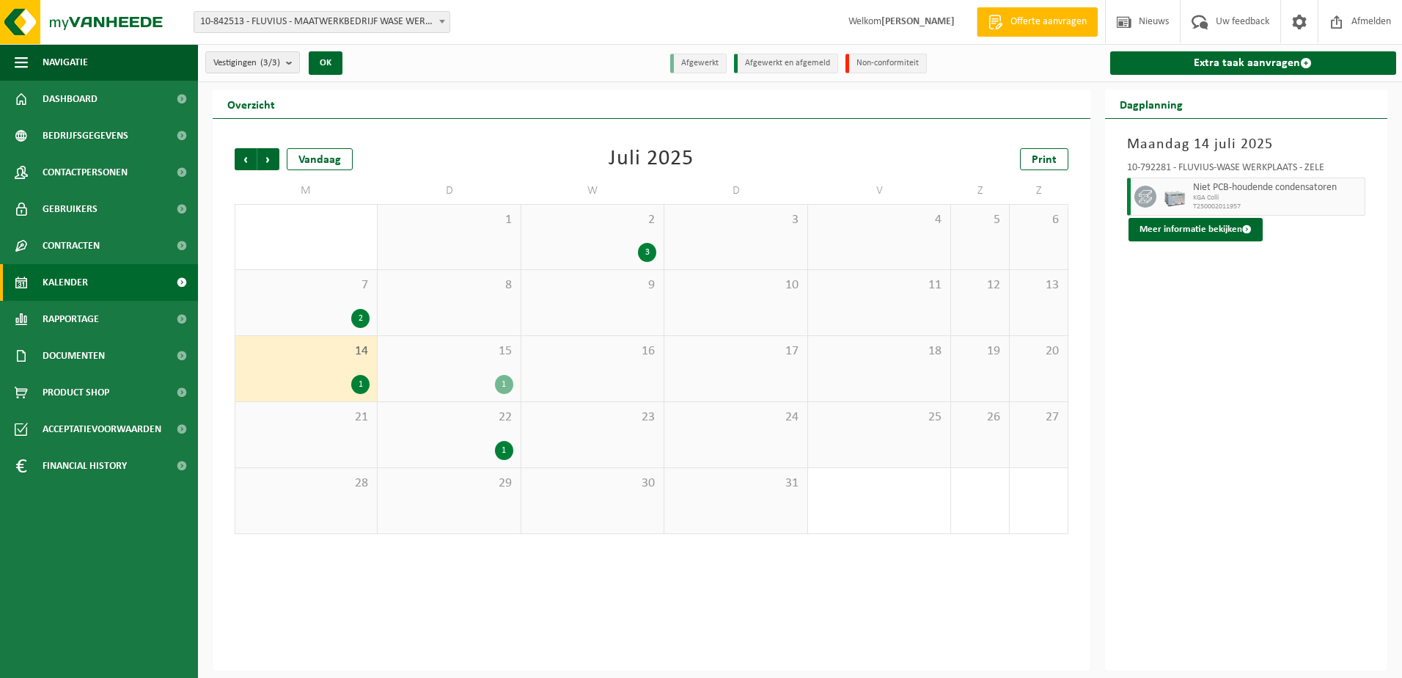
click at [426, 370] on div "15 1" at bounding box center [449, 368] width 142 height 65
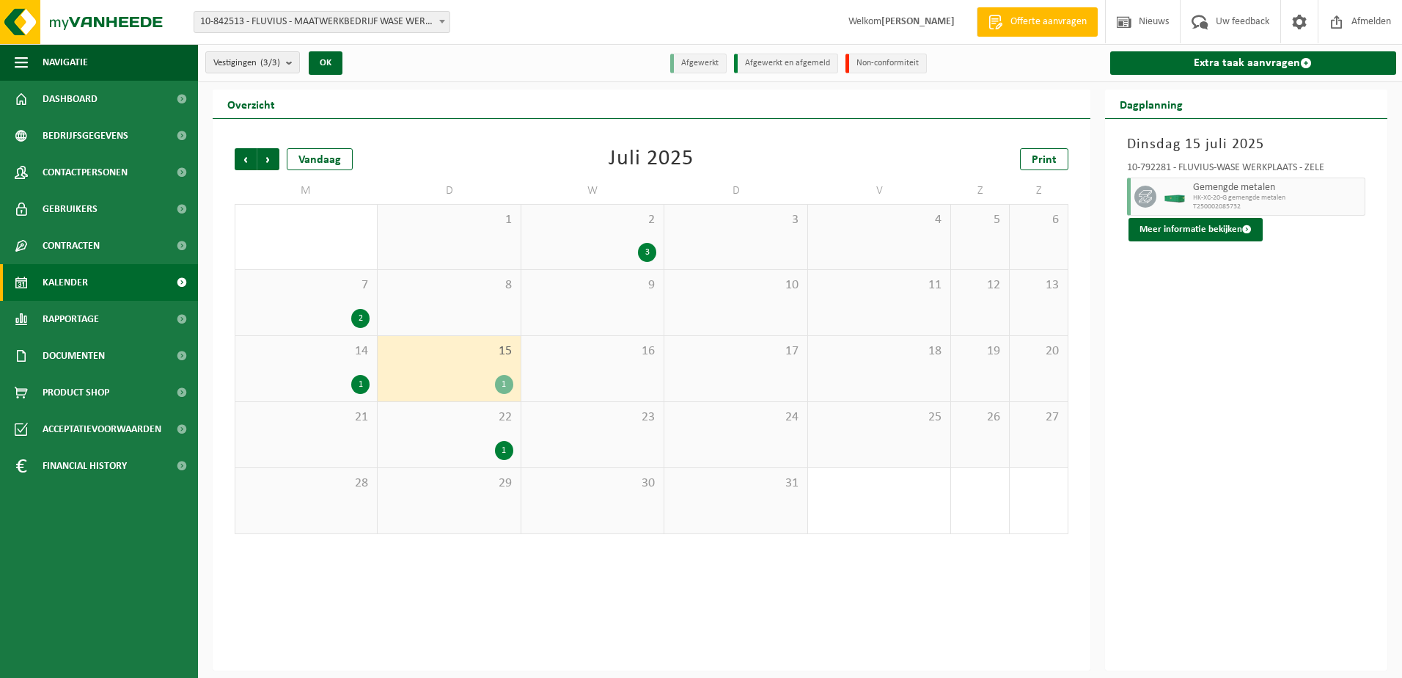
click at [334, 20] on span "10-842513 - FLUVIUS - MAATWERKBEDRIJF WASE WERKPLAATS" at bounding box center [321, 22] width 255 height 21
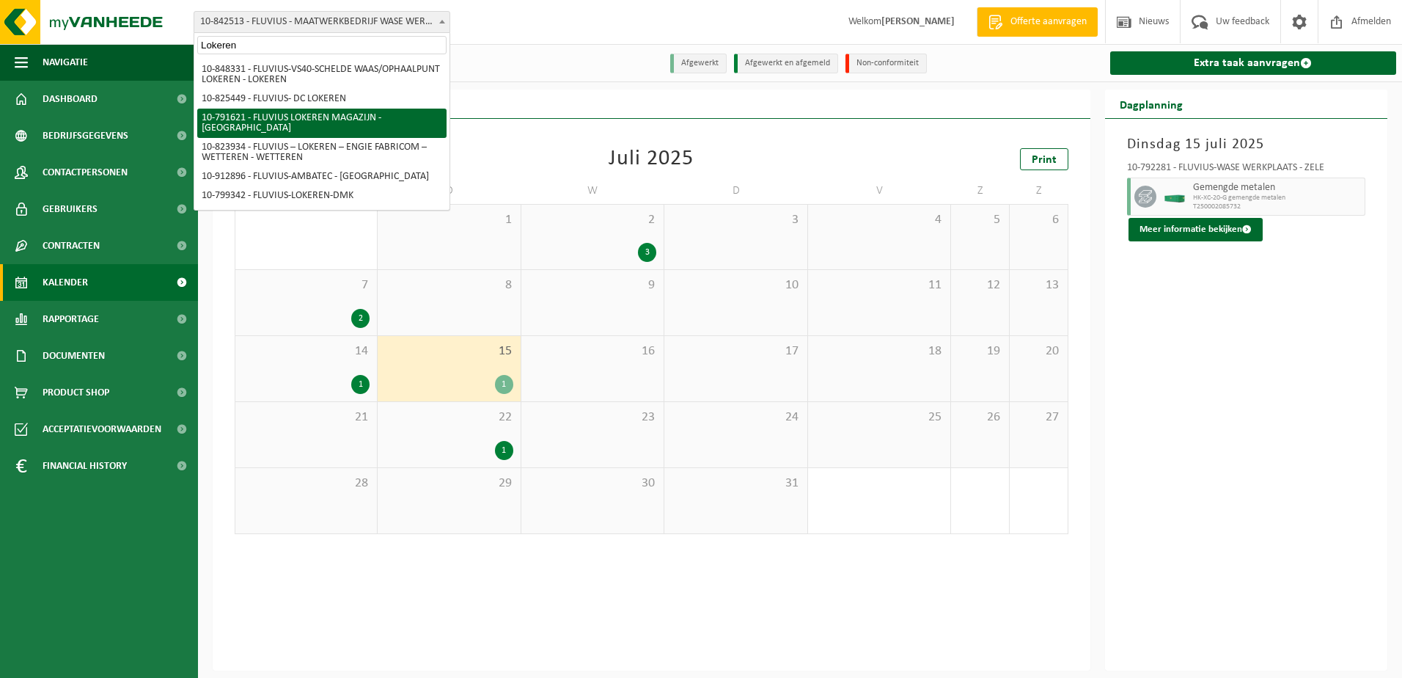
type input "Lokeren"
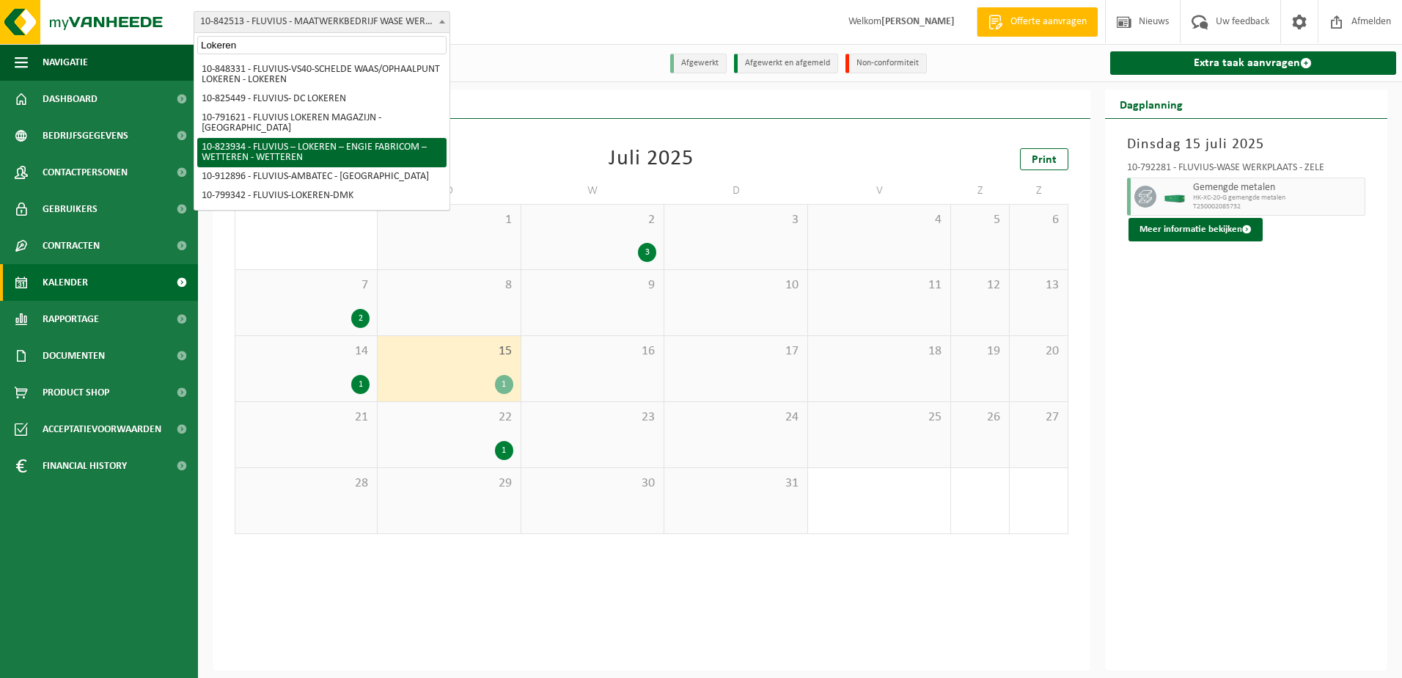
select select "84511"
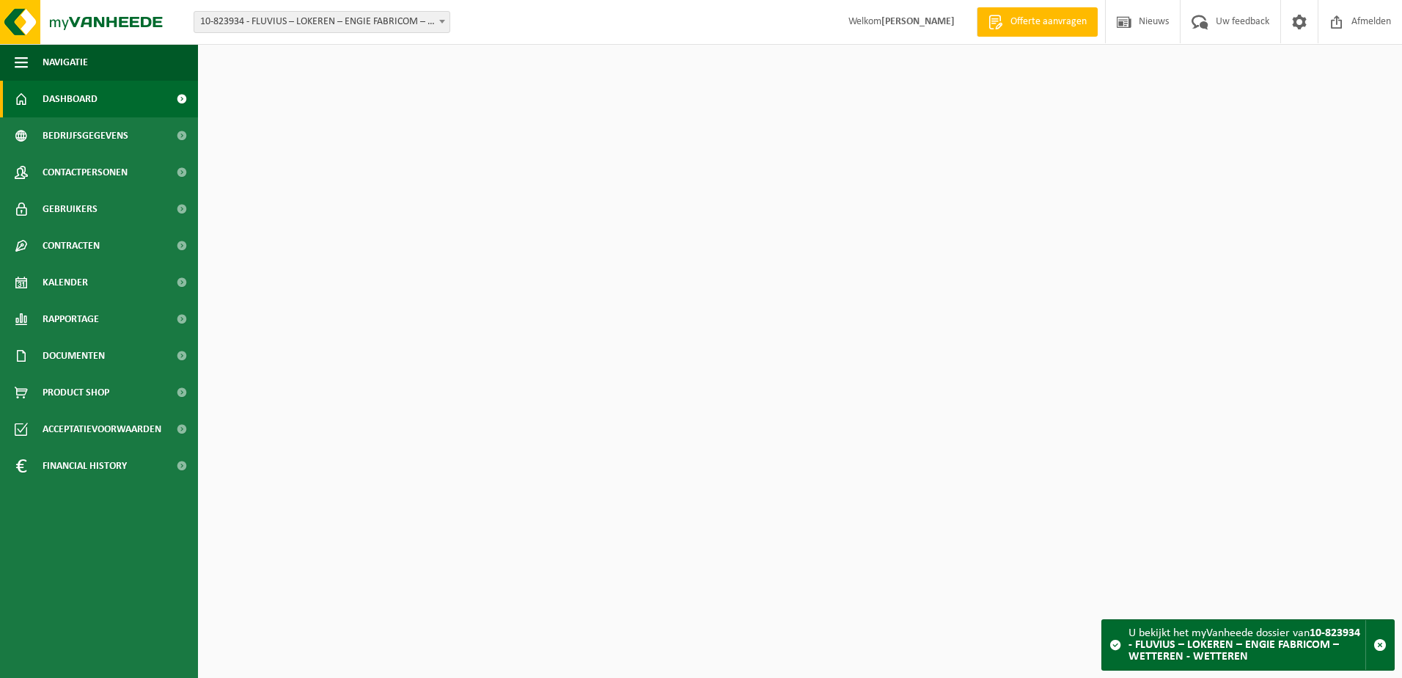
click at [438, 28] on span at bounding box center [442, 21] width 15 height 19
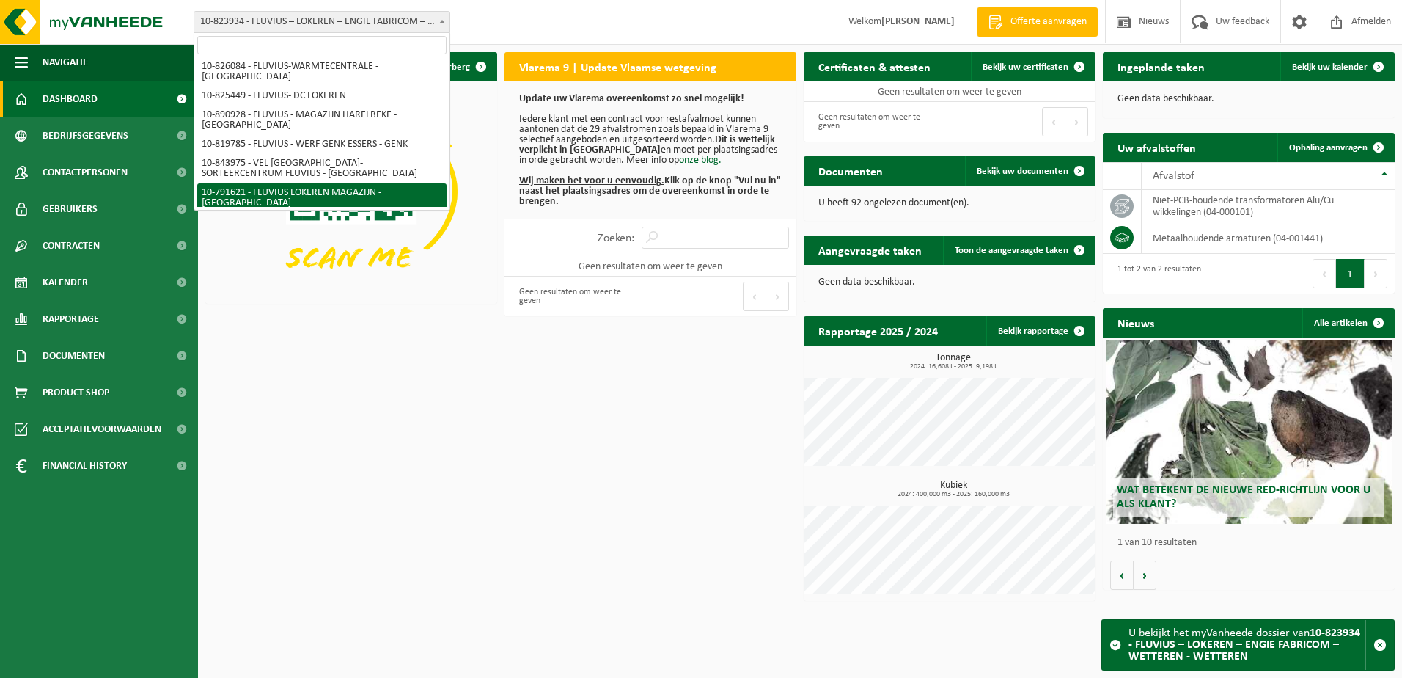
select select "30279"
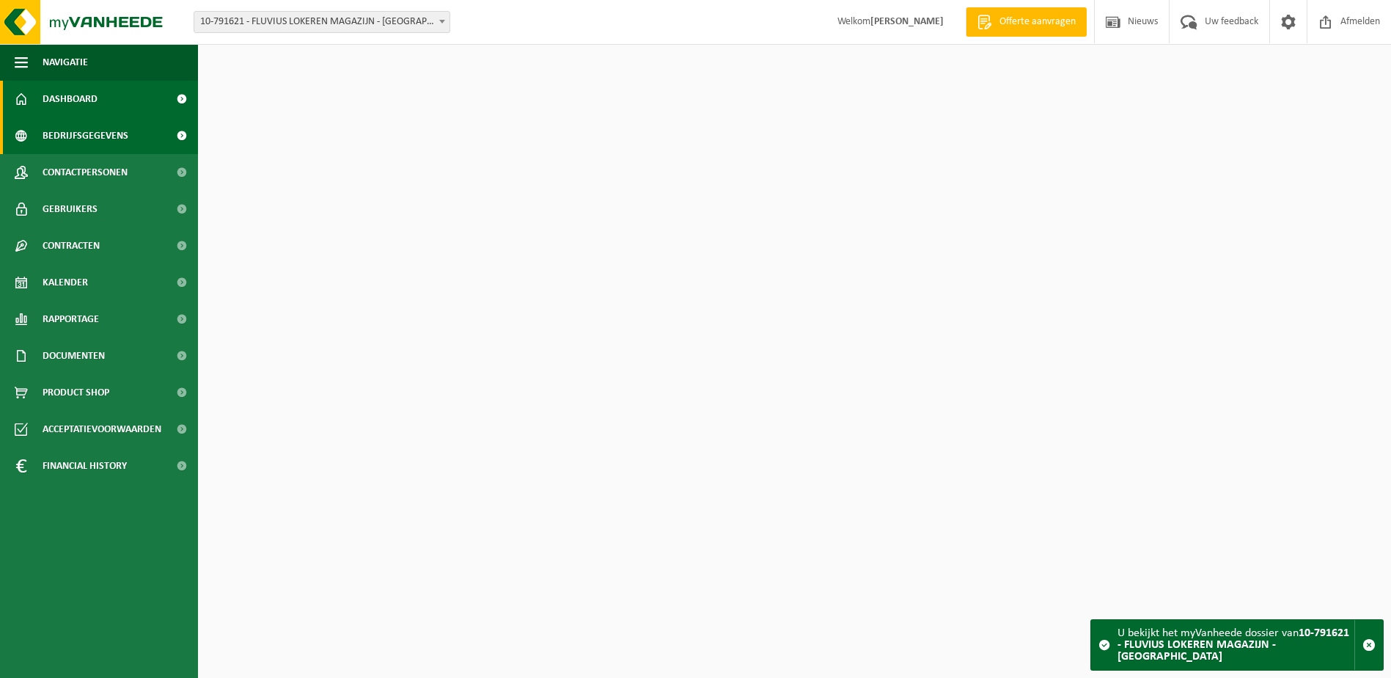
click at [79, 136] on span "Bedrijfsgegevens" at bounding box center [86, 135] width 86 height 37
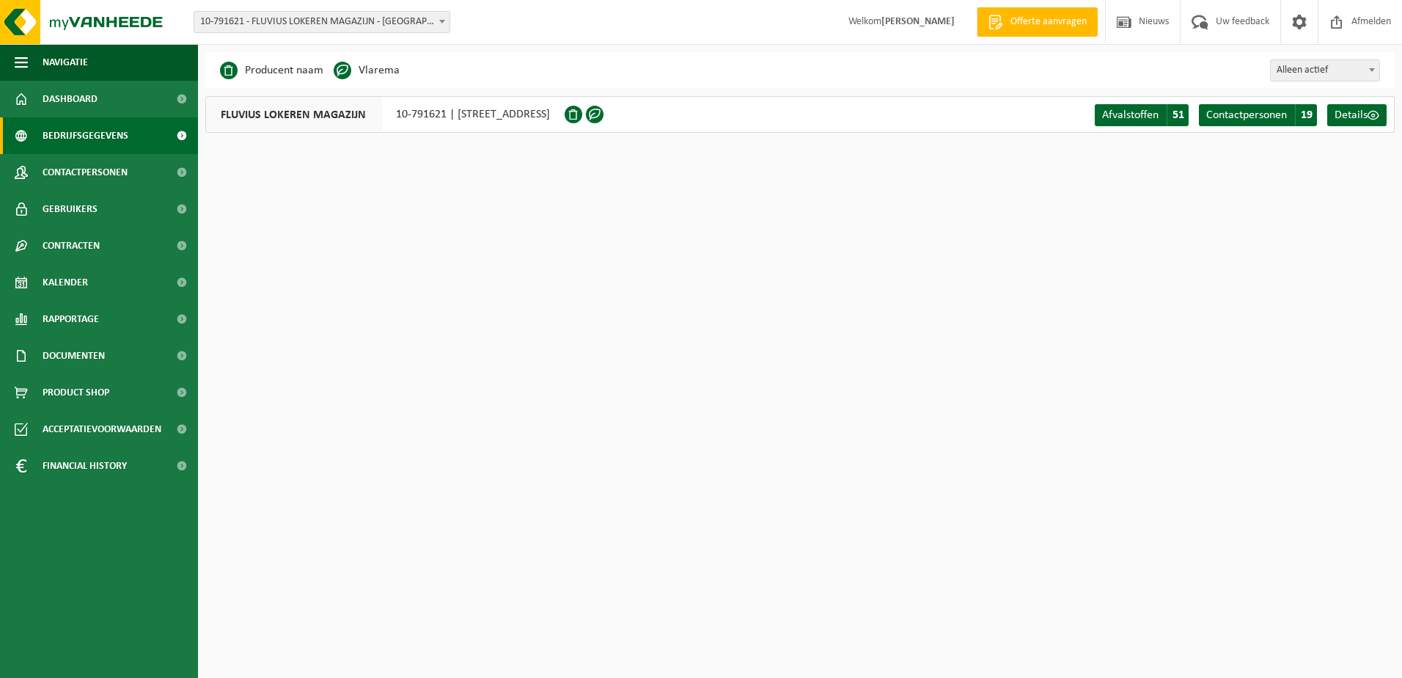
click at [412, 20] on span "10-791621 - FLUVIUS LOKEREN MAGAZIJN - [GEOGRAPHIC_DATA]" at bounding box center [321, 22] width 255 height 21
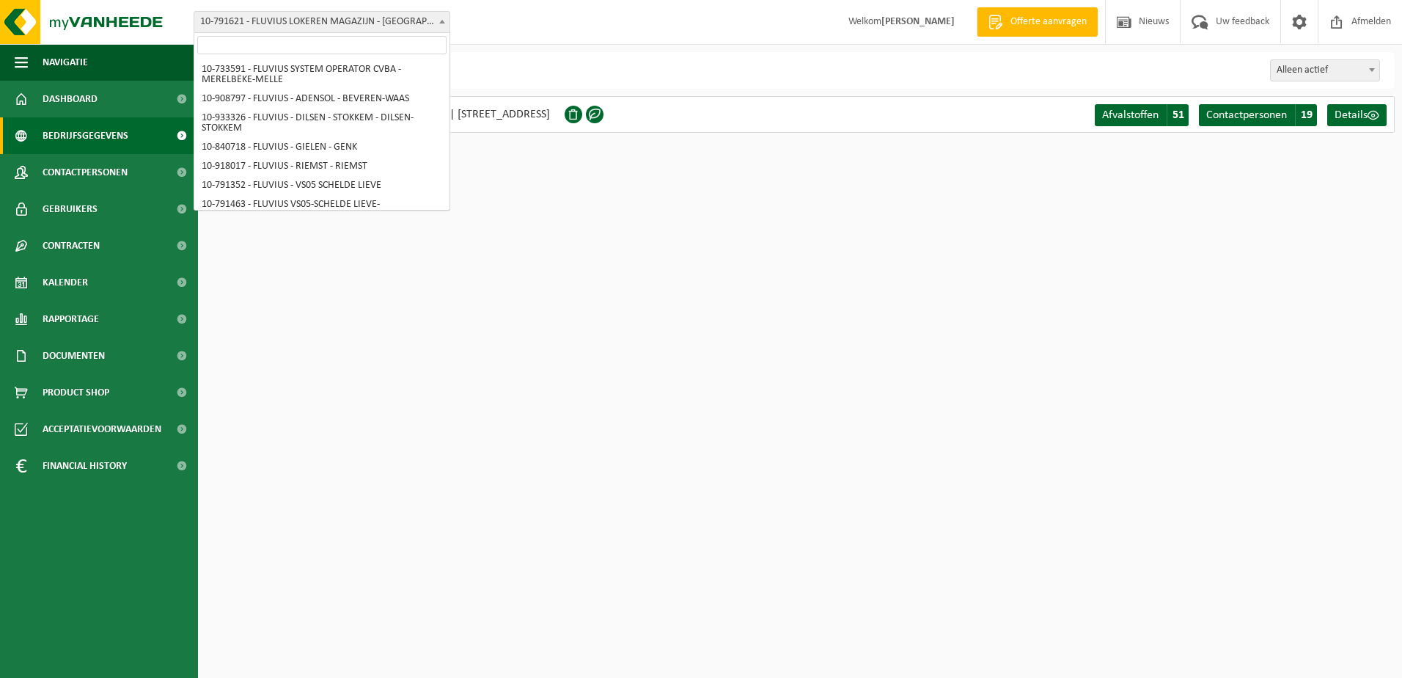
scroll to position [7832, 0]
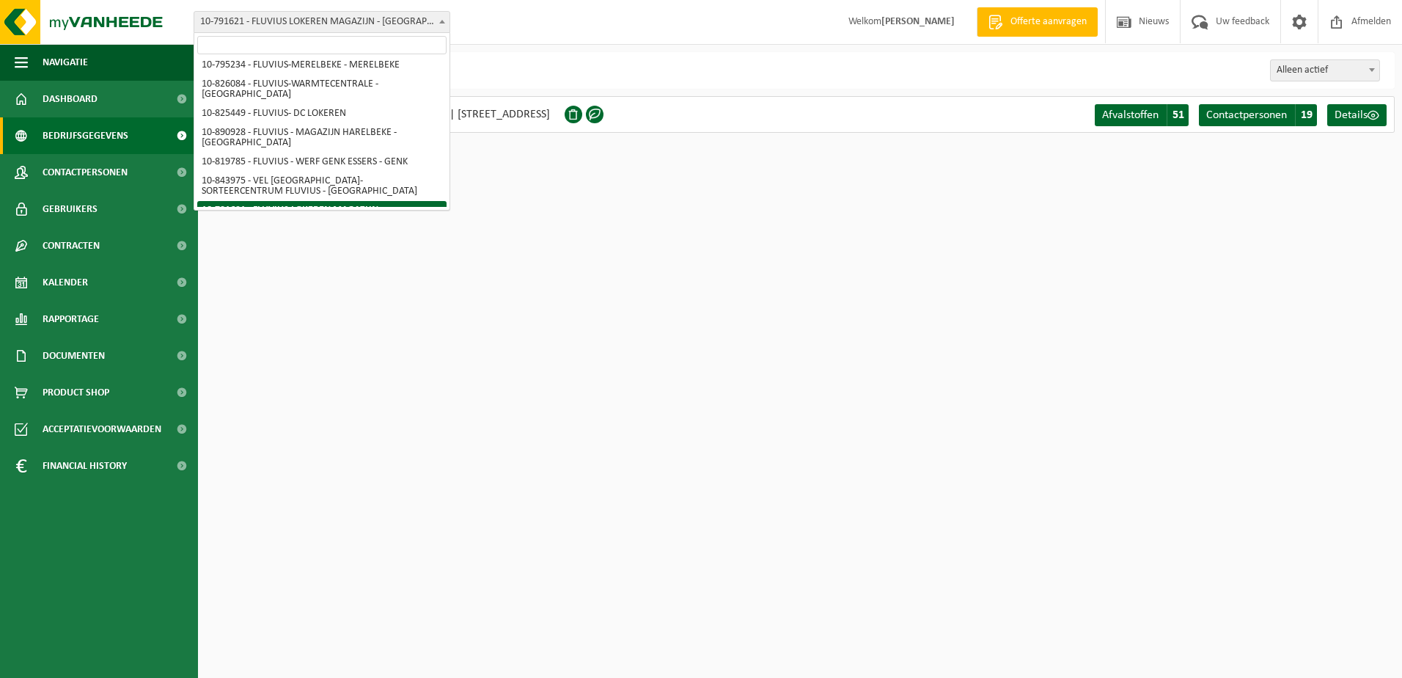
click at [401, 41] on input "search" at bounding box center [321, 45] width 249 height 18
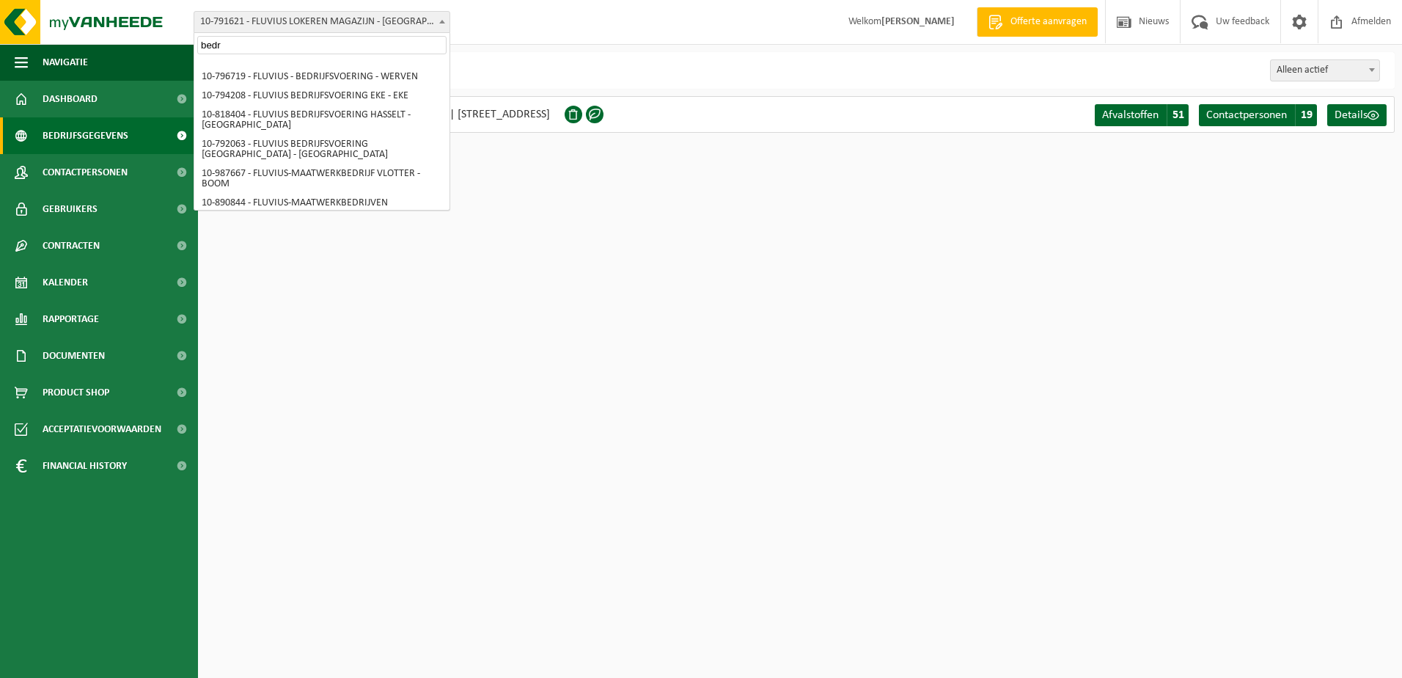
scroll to position [9, 0]
type input "bedr"
select select "30990"
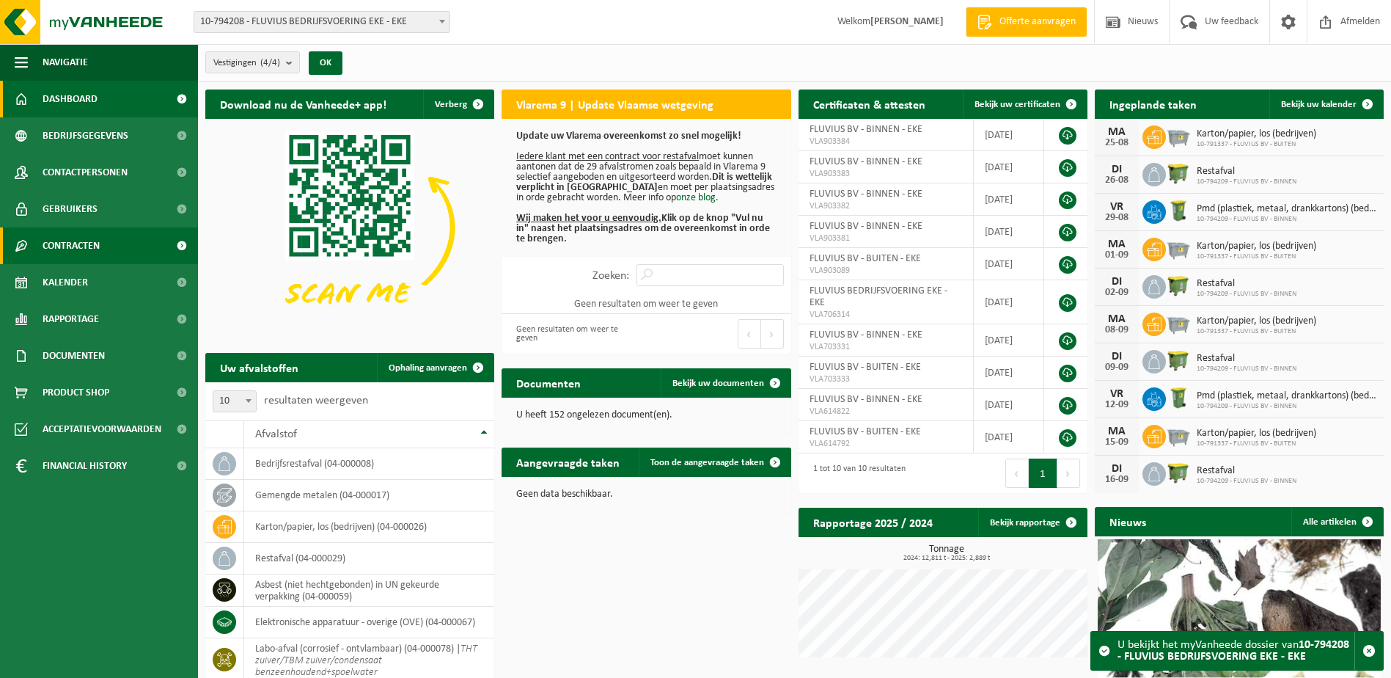
click at [67, 241] on span "Contracten" at bounding box center [71, 245] width 57 height 37
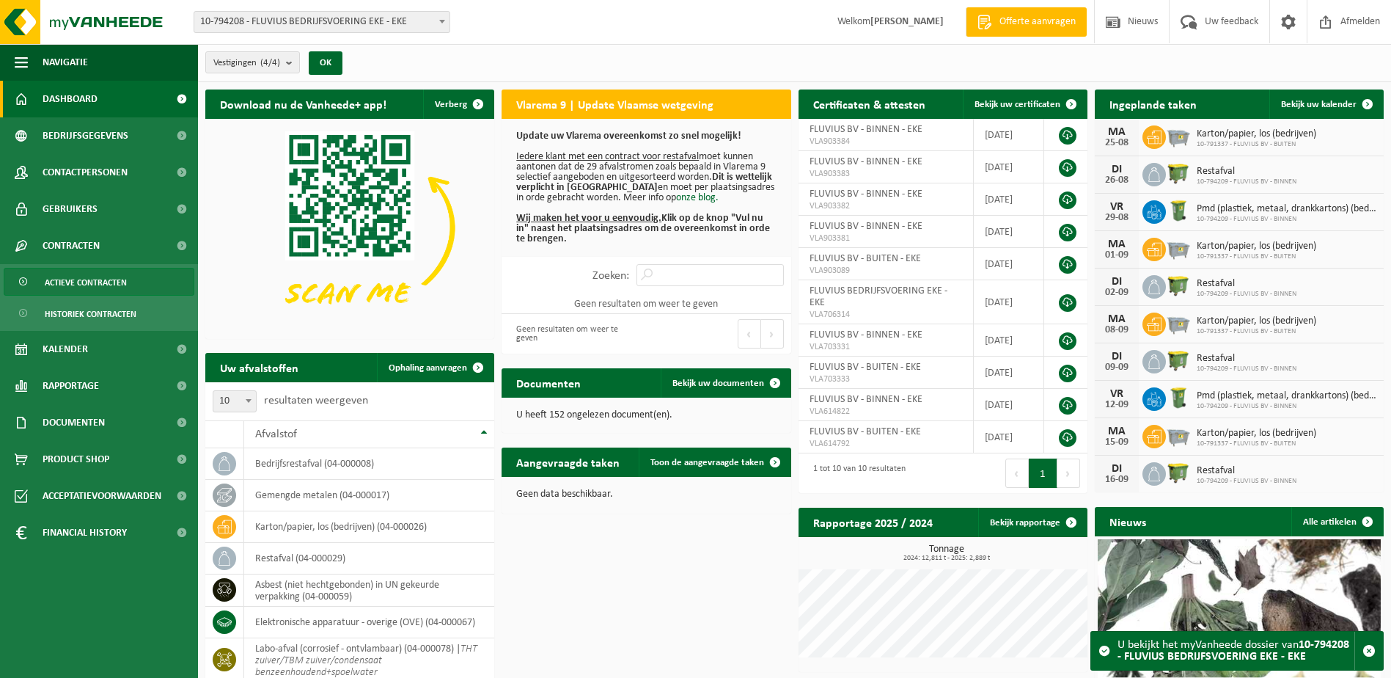
click at [84, 282] on span "Actieve contracten" at bounding box center [86, 282] width 82 height 28
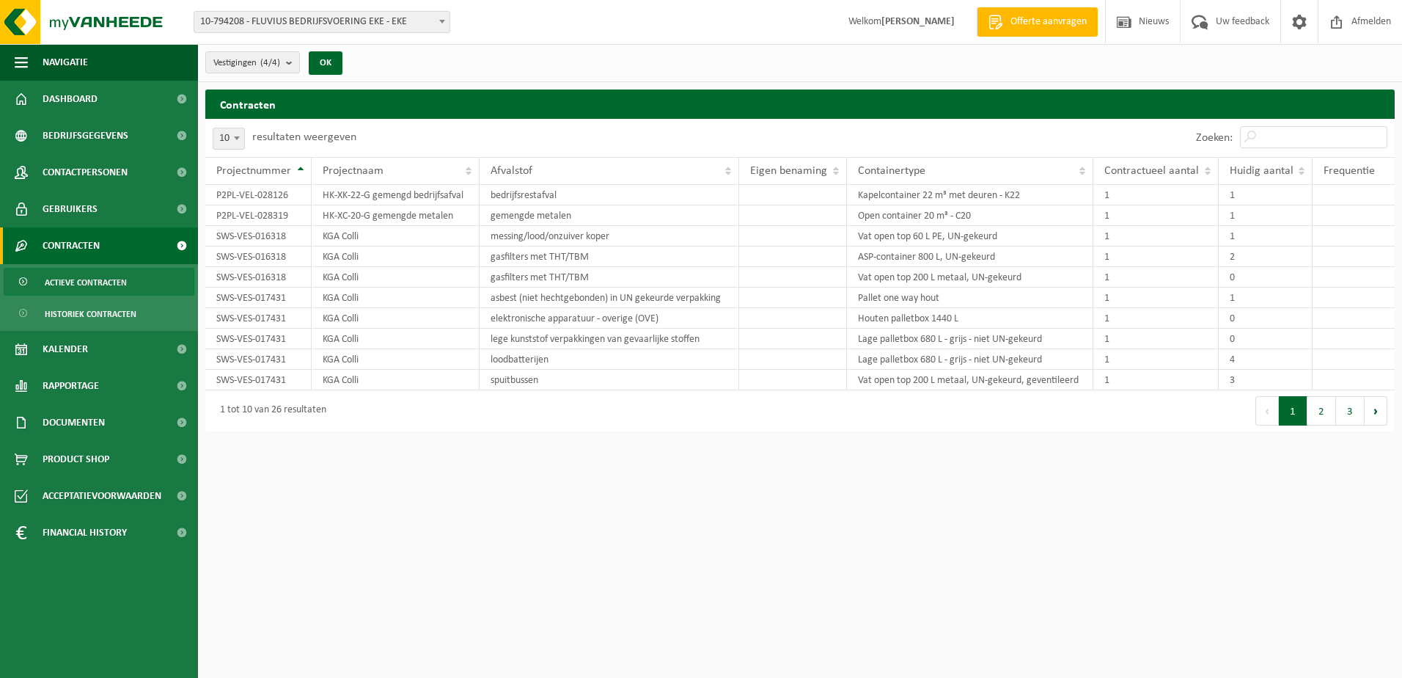
click at [439, 31] on span "10-794208 - FLUVIUS BEDRIJFSVOERING EKE - EKE" at bounding box center [321, 22] width 255 height 21
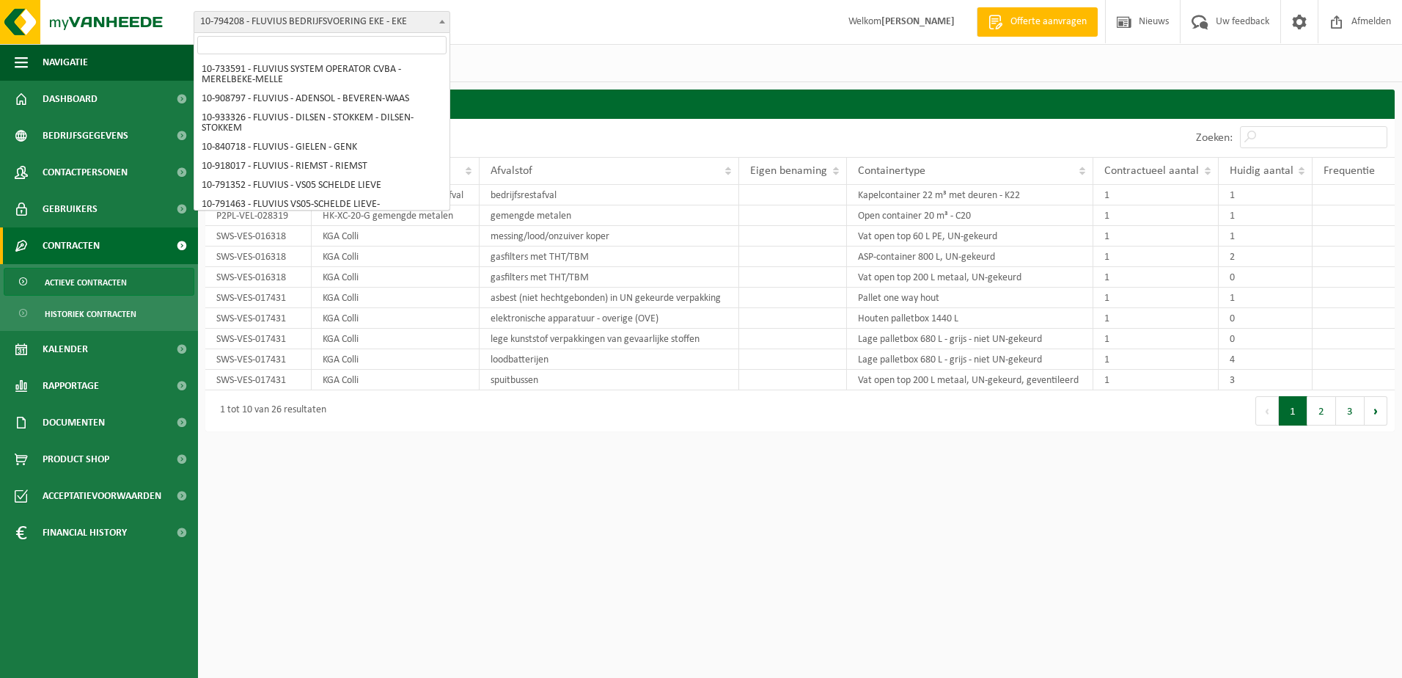
scroll to position [6997, 0]
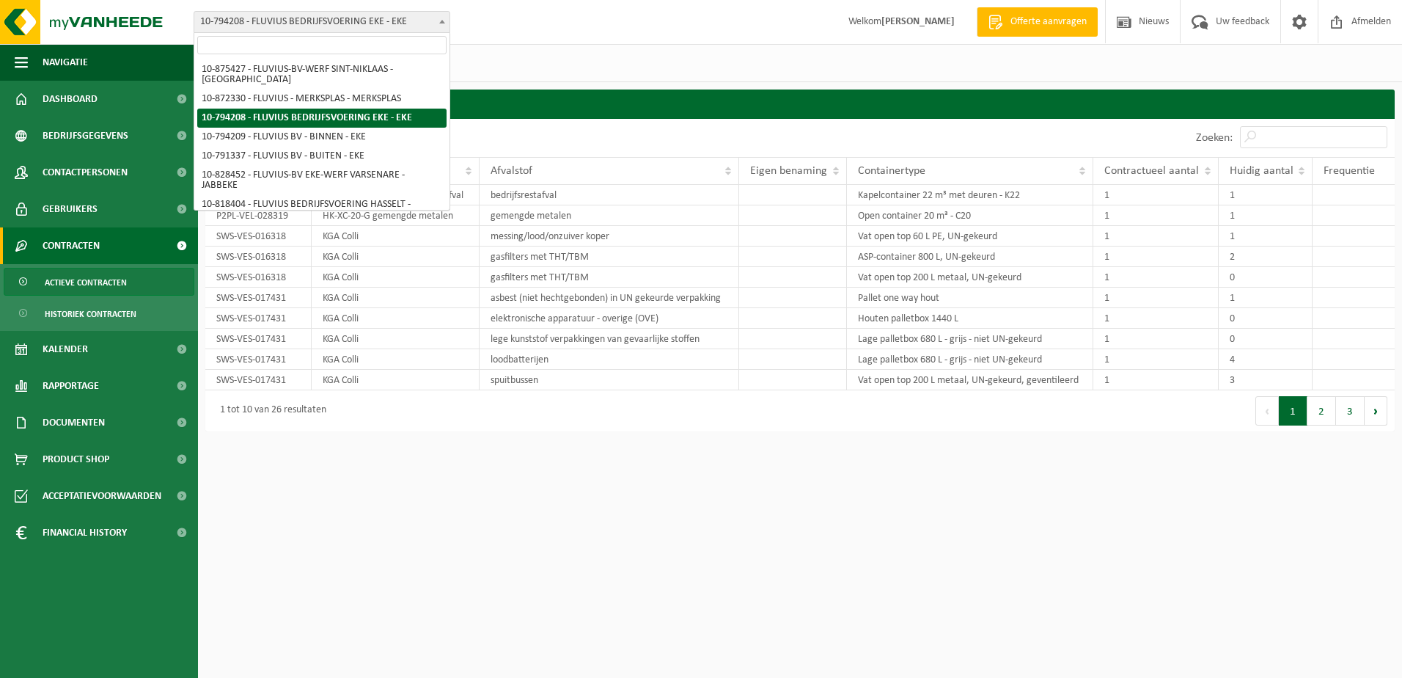
click at [326, 42] on input "search" at bounding box center [321, 45] width 249 height 18
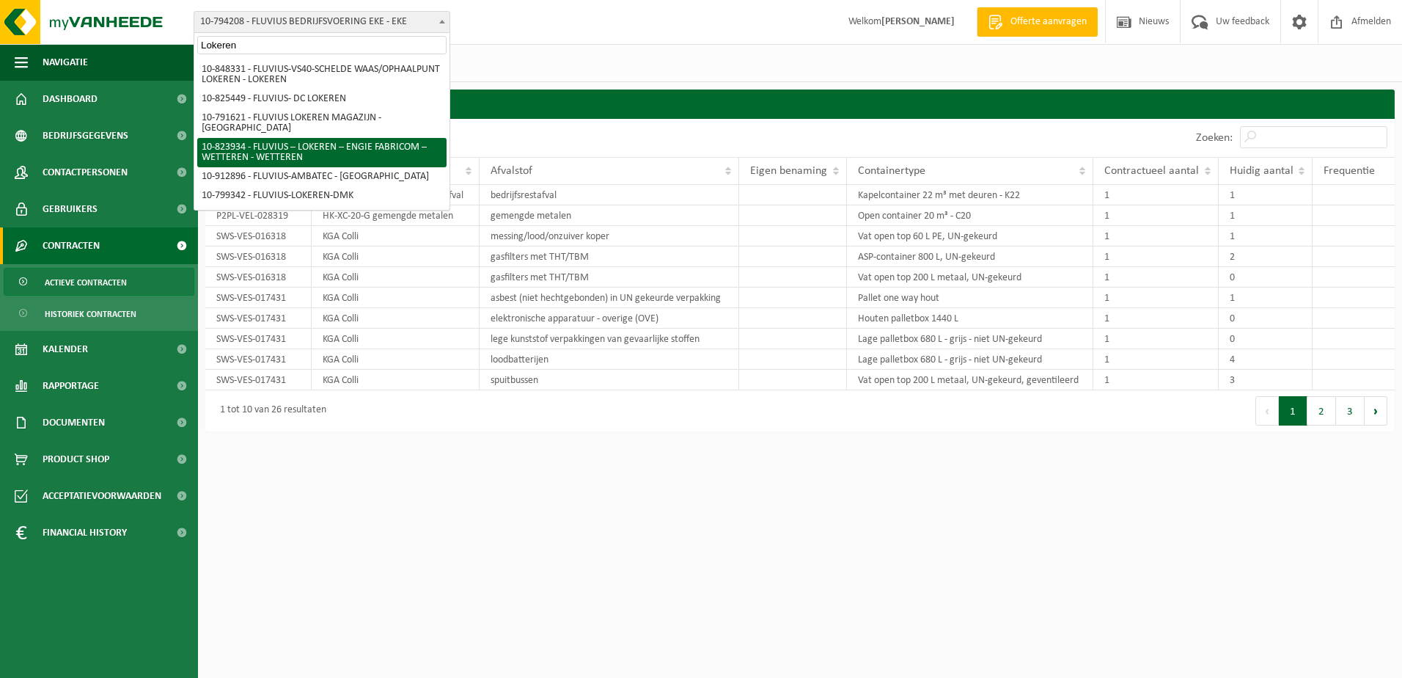
type input "Lokeren"
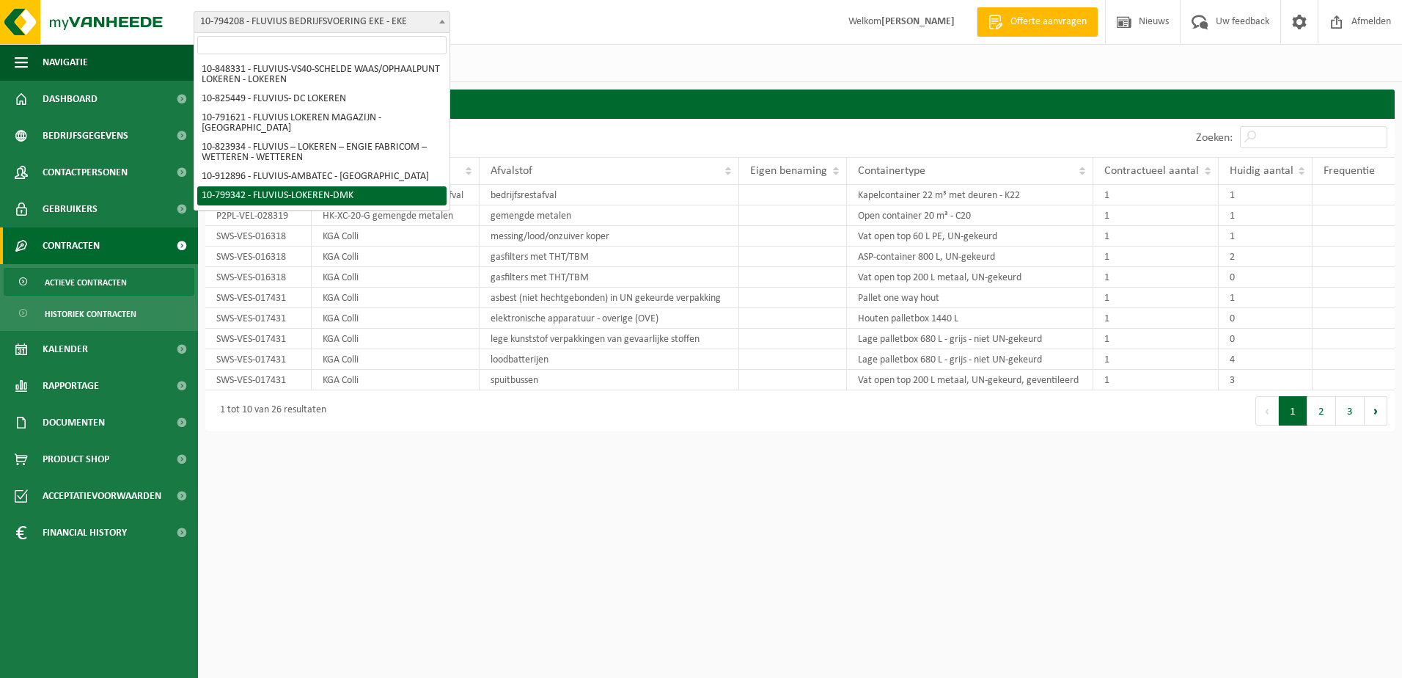
click at [642, 57] on div "Vestigingen (4/4) Alles selecteren Alles deselecteren Actieve selecteren FLUVIU…" at bounding box center [800, 63] width 1204 height 38
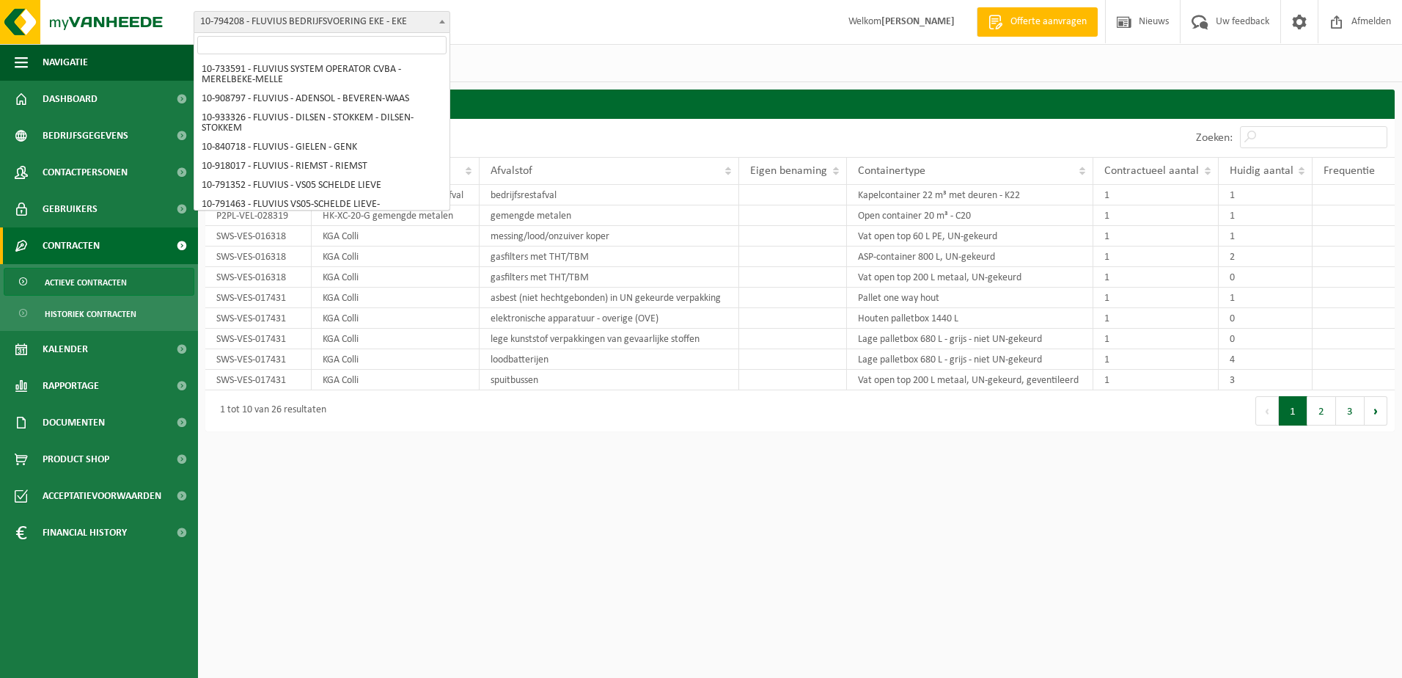
click at [376, 15] on span "10-794208 - FLUVIUS BEDRIJFSVOERING EKE - EKE" at bounding box center [321, 22] width 255 height 21
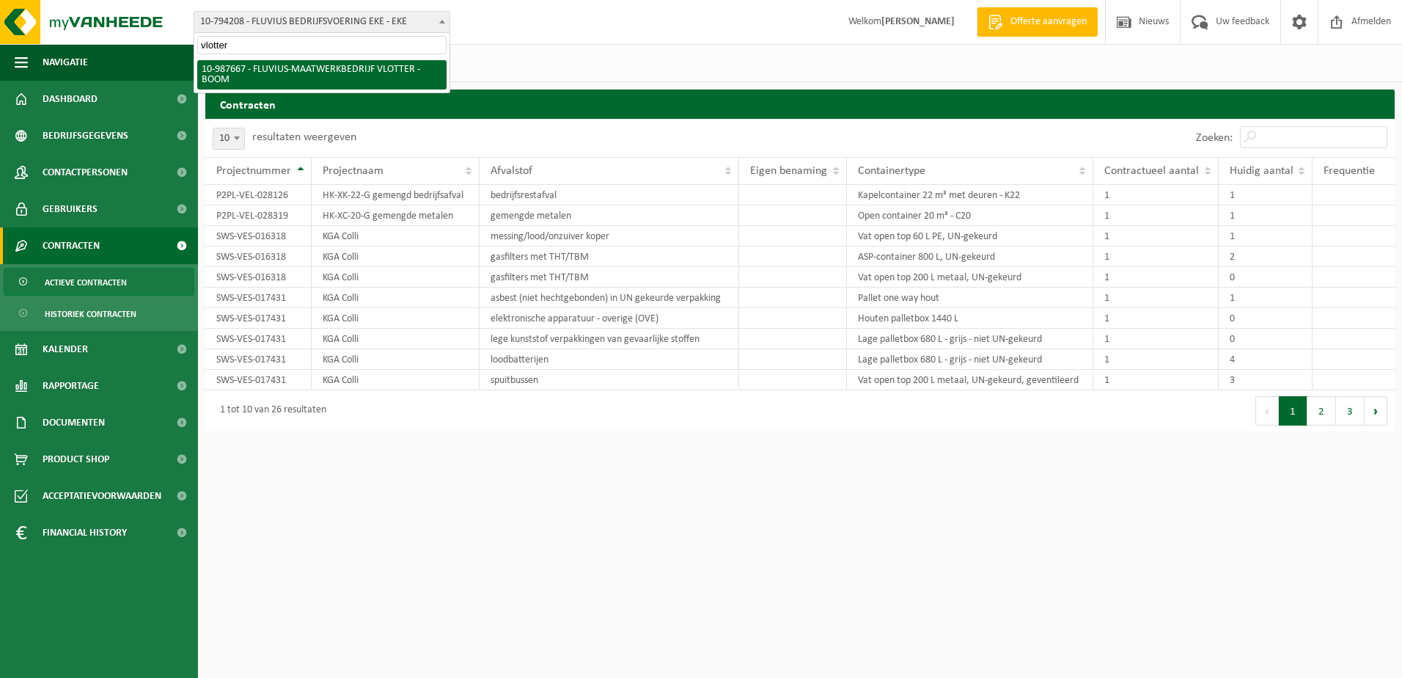
type input "vlotter"
select select "167310"
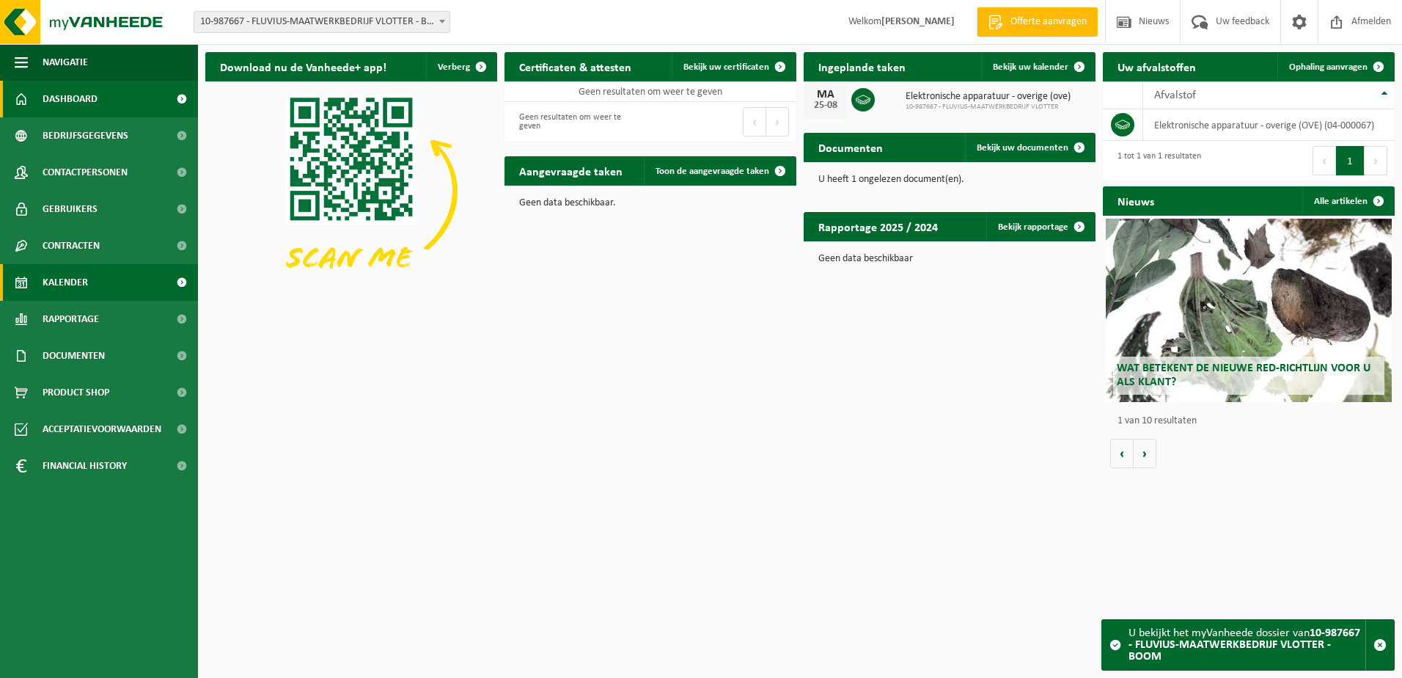
click at [47, 287] on span "Kalender" at bounding box center [65, 282] width 45 height 37
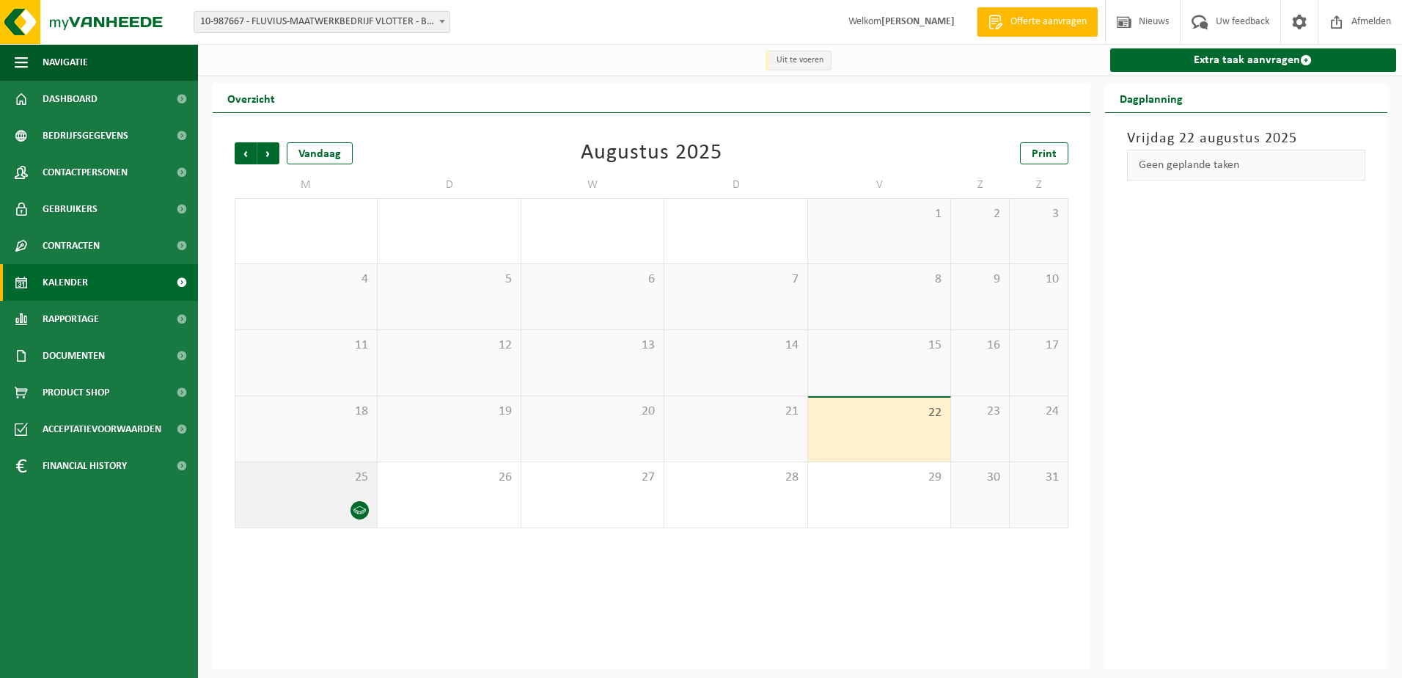
click at [340, 514] on div at bounding box center [306, 510] width 127 height 20
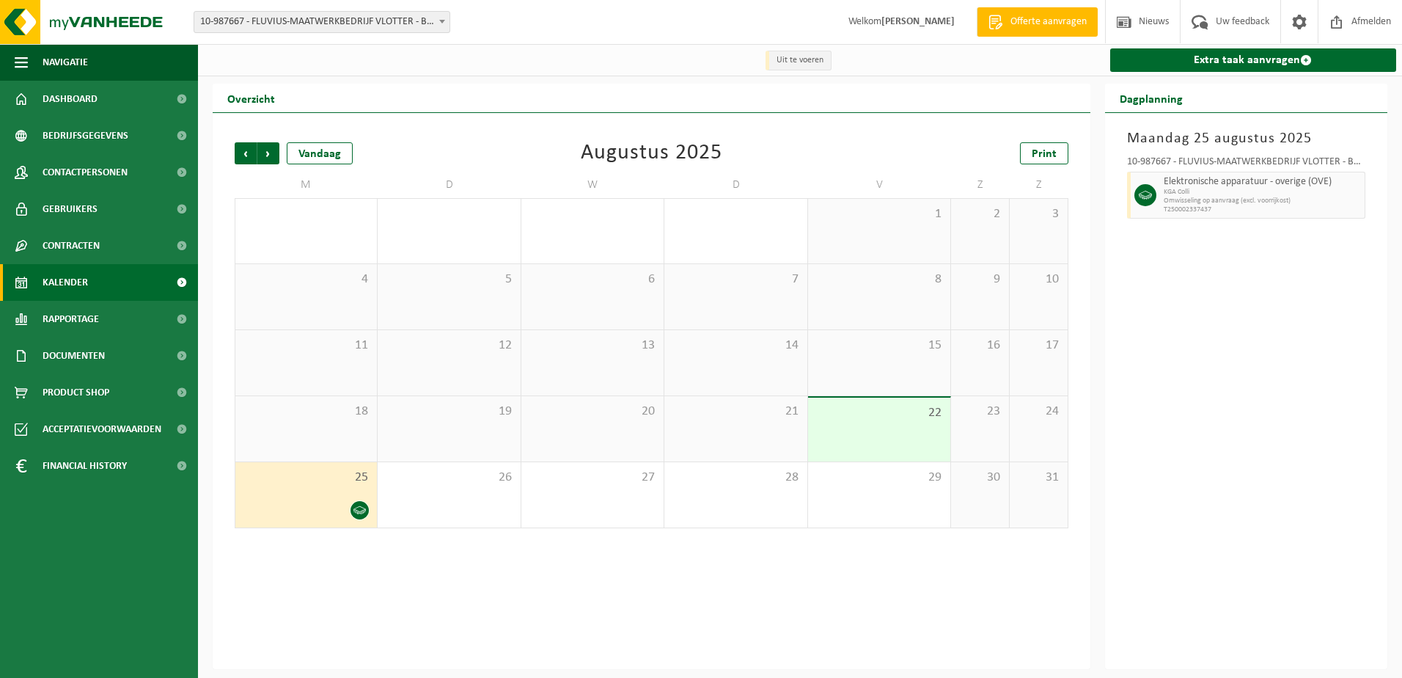
click at [1204, 208] on span "T250002337437" at bounding box center [1263, 209] width 198 height 9
click at [239, 161] on span "Vorige" at bounding box center [246, 153] width 22 height 22
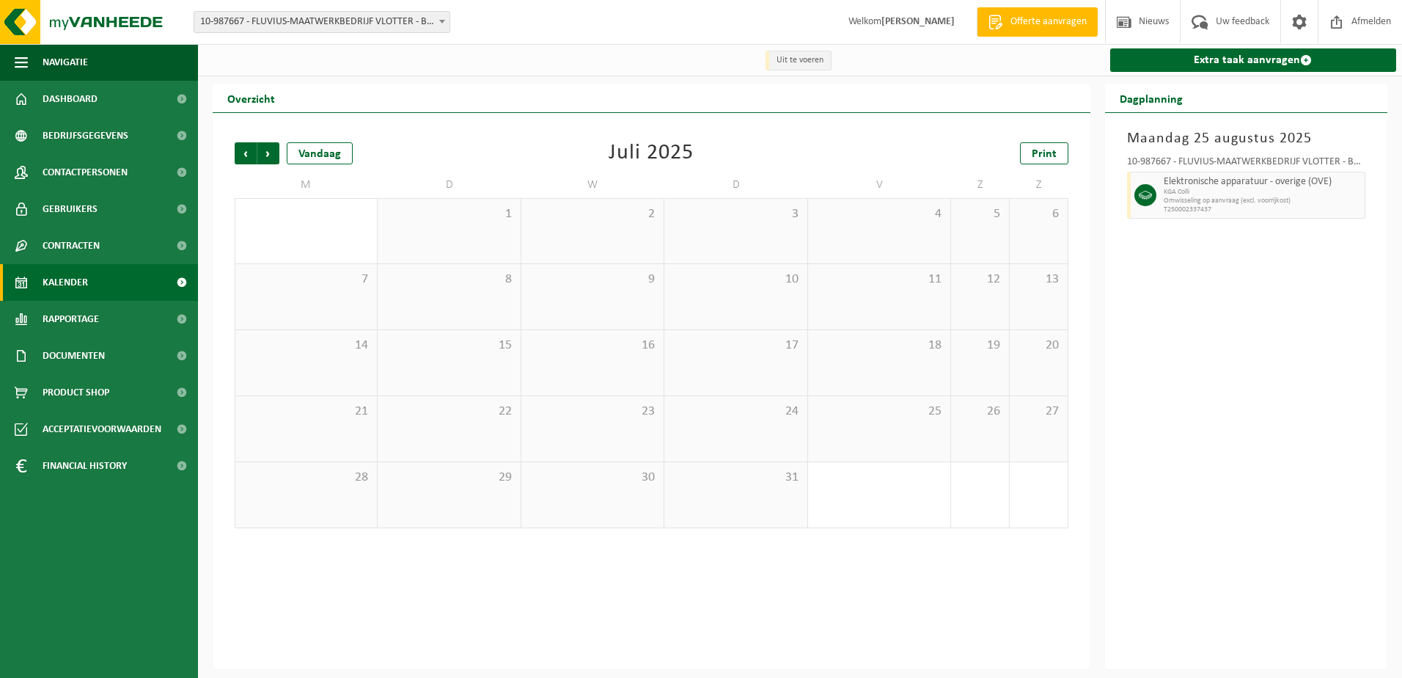
click at [1223, 191] on span "KGA Colli" at bounding box center [1263, 192] width 198 height 9
click at [1249, 189] on span "KGA Colli" at bounding box center [1263, 192] width 198 height 9
click at [1249, 164] on div "10-987667 - FLUVIUS-MAATWERKBEDRIJF VLOTTER - BOOM" at bounding box center [1246, 164] width 239 height 15
click at [267, 156] on span "Volgende" at bounding box center [268, 153] width 22 height 22
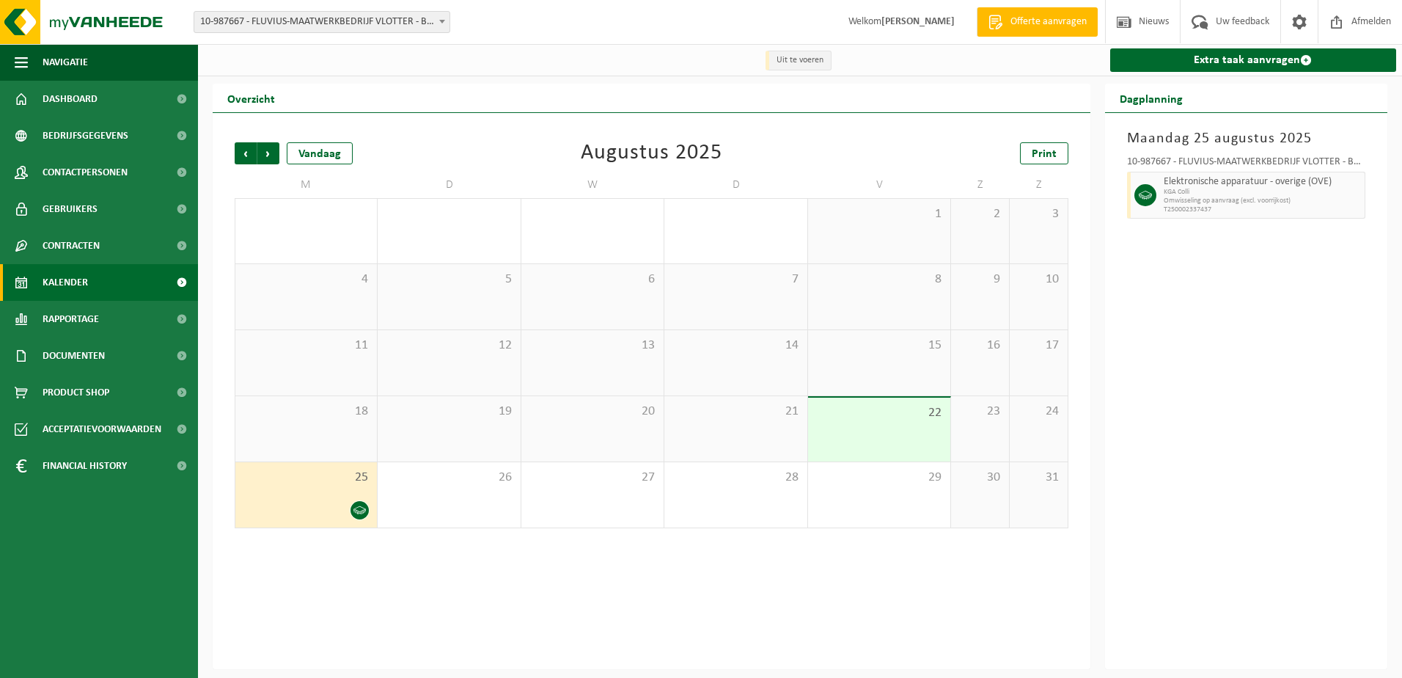
click at [1238, 191] on span "KGA Colli" at bounding box center [1263, 192] width 198 height 9
